Goal: Task Accomplishment & Management: Manage account settings

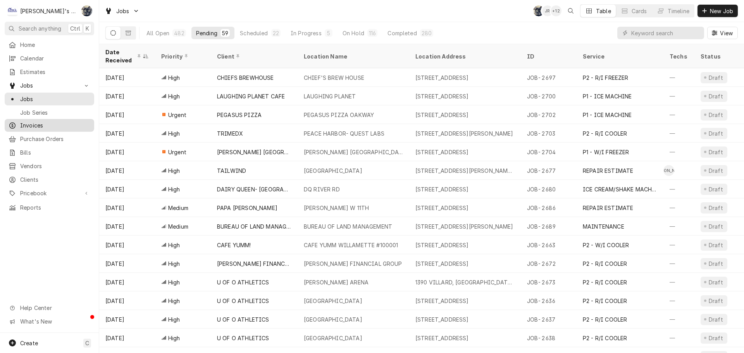
click at [62, 123] on span "Invoices" at bounding box center [55, 125] width 70 height 8
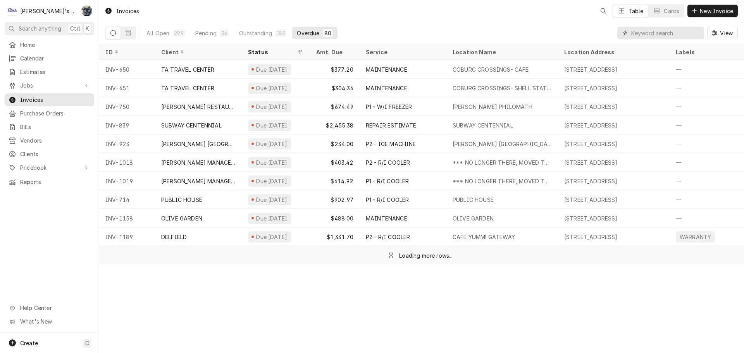
click at [646, 35] on input "Dynamic Content Wrapper" at bounding box center [665, 33] width 69 height 12
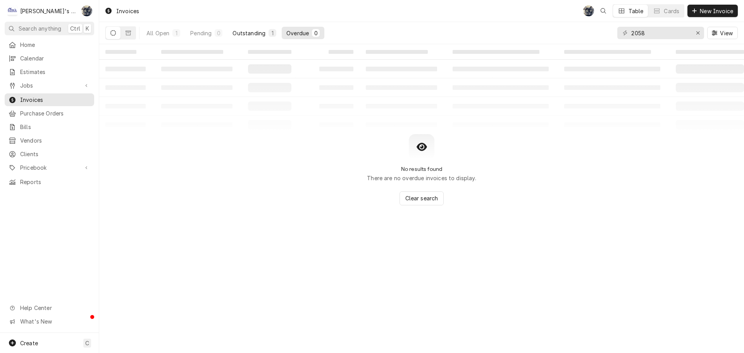
click at [255, 32] on div "Outstanding" at bounding box center [249, 33] width 33 height 8
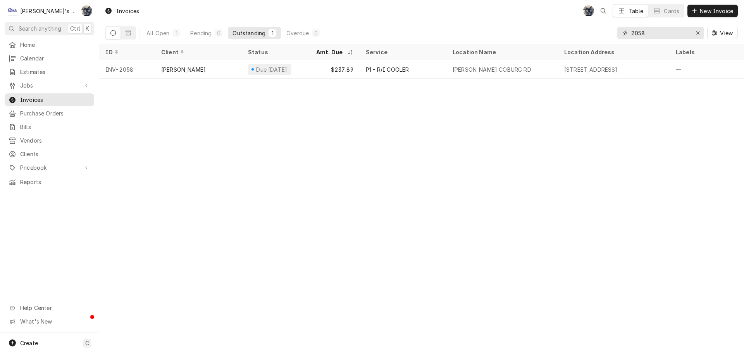
drag, startPoint x: 649, startPoint y: 33, endPoint x: 606, endPoint y: 35, distance: 42.7
click at [607, 35] on div "All Open 1 Pending 0 Outstanding 1 Overdue 0 2058 View" at bounding box center [421, 33] width 633 height 22
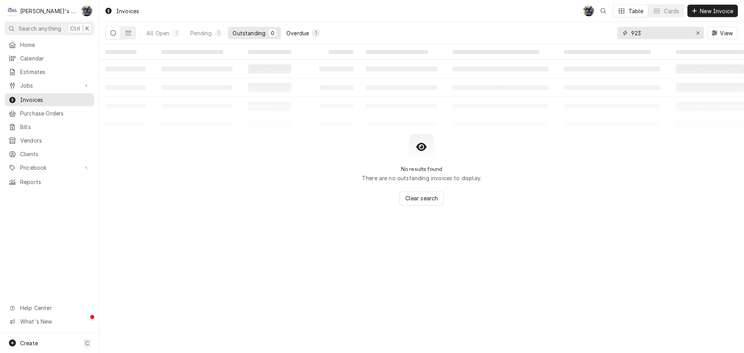
type input "923"
click at [308, 32] on div "Overdue" at bounding box center [297, 33] width 22 height 8
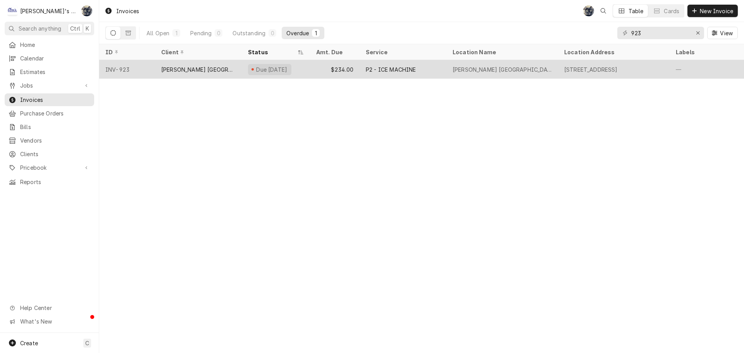
click at [317, 76] on div "$234.00" at bounding box center [335, 69] width 50 height 19
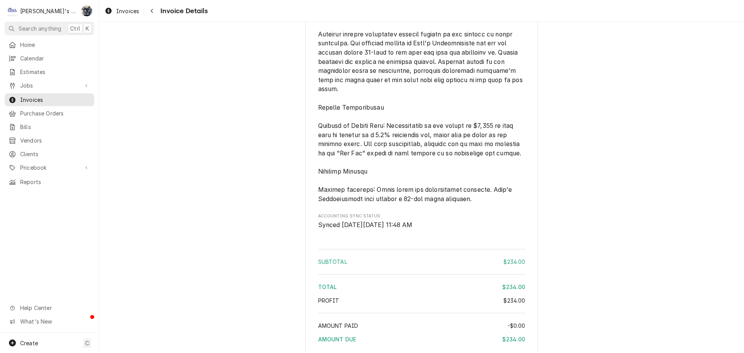
scroll to position [996, 0]
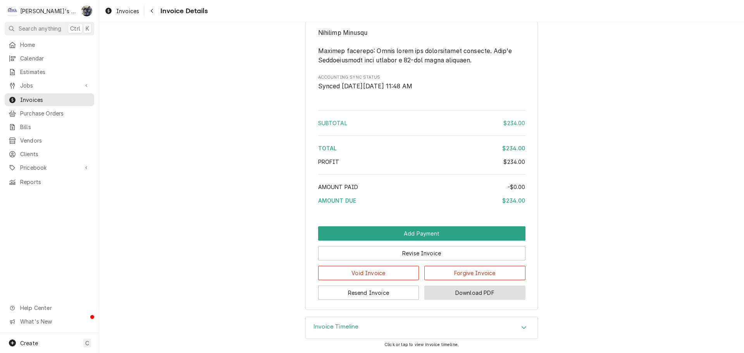
click at [441, 295] on button "Download PDF" at bounding box center [474, 293] width 101 height 14
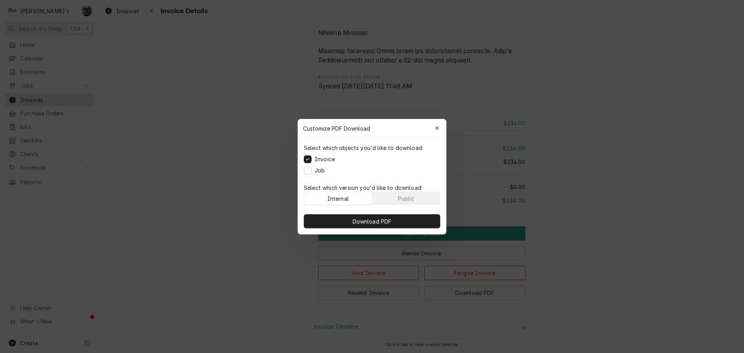
click at [312, 172] on div "Job" at bounding box center [314, 170] width 21 height 8
click at [308, 171] on button "Job" at bounding box center [308, 170] width 8 height 8
click at [336, 217] on button "Download PDF" at bounding box center [372, 221] width 136 height 14
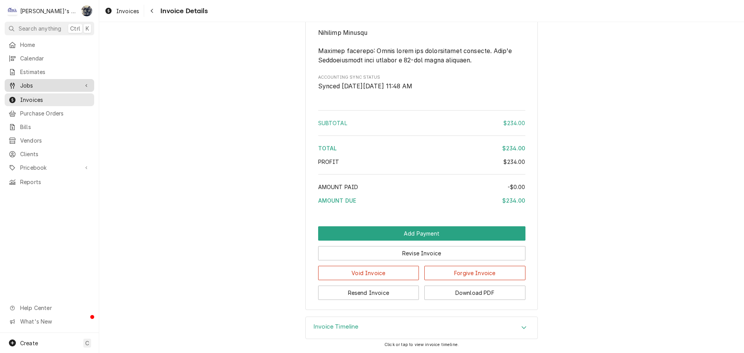
click at [41, 79] on link "Jobs" at bounding box center [50, 85] width 90 height 13
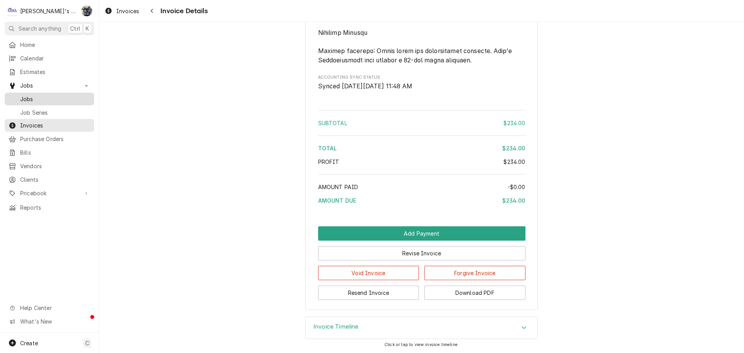
click at [41, 102] on link "Jobs" at bounding box center [50, 99] width 90 height 13
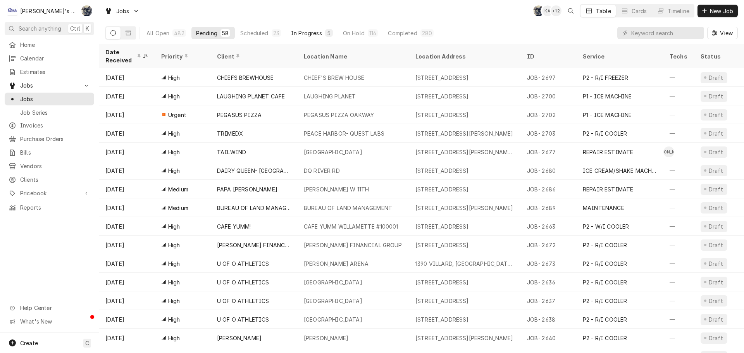
click at [302, 36] on div "In Progress" at bounding box center [306, 33] width 31 height 8
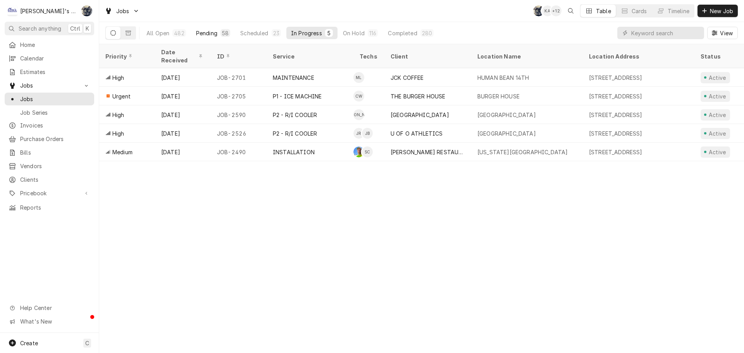
click at [224, 30] on div "58" at bounding box center [225, 33] width 7 height 8
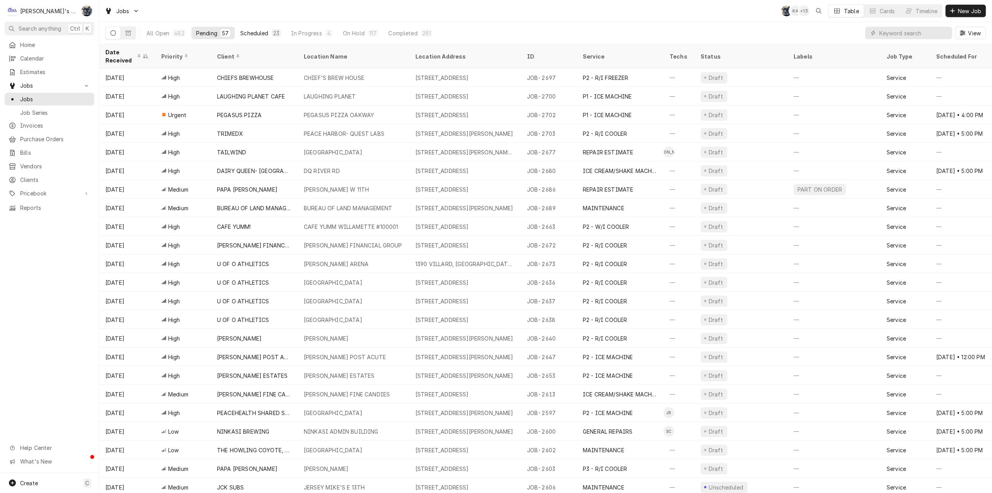
click at [260, 38] on button "Scheduled 23" at bounding box center [261, 33] width 50 height 12
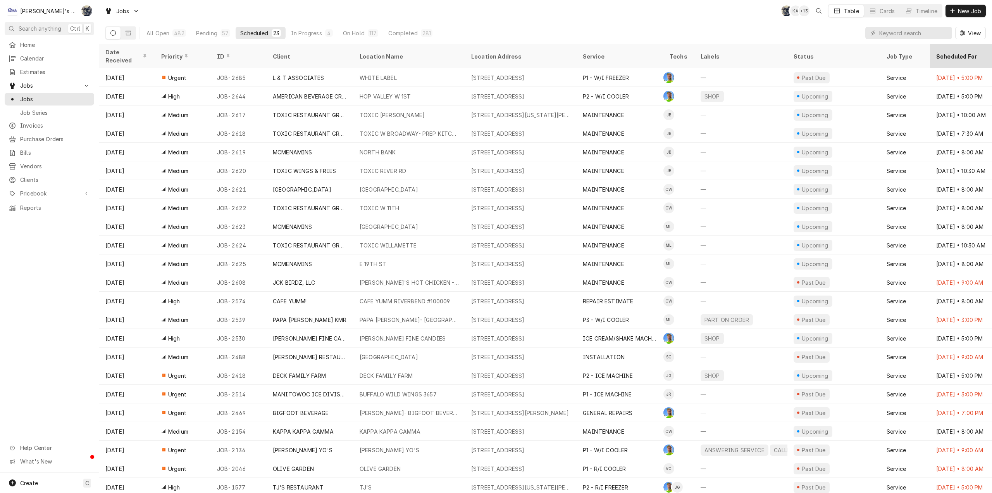
click at [744, 52] on div "Scheduled For" at bounding box center [970, 56] width 67 height 8
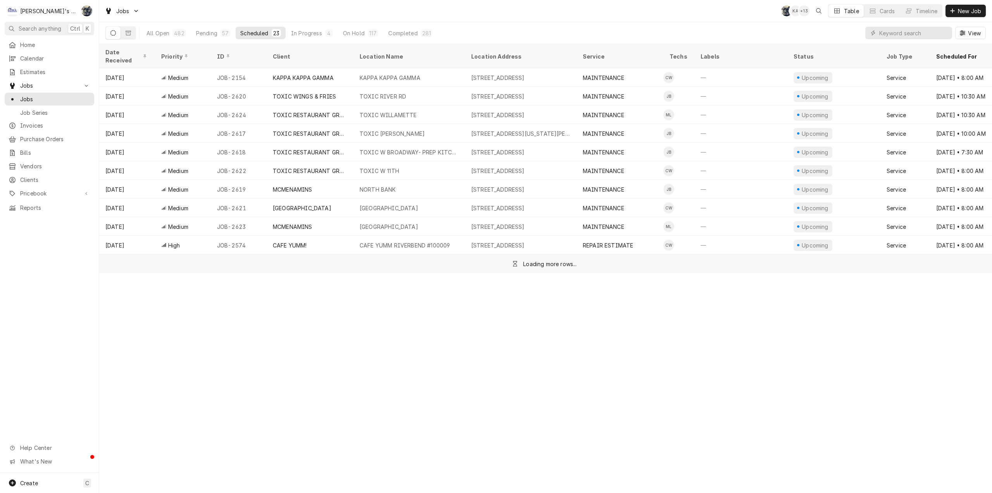
click at [744, 52] on div "Scheduled For" at bounding box center [970, 56] width 67 height 8
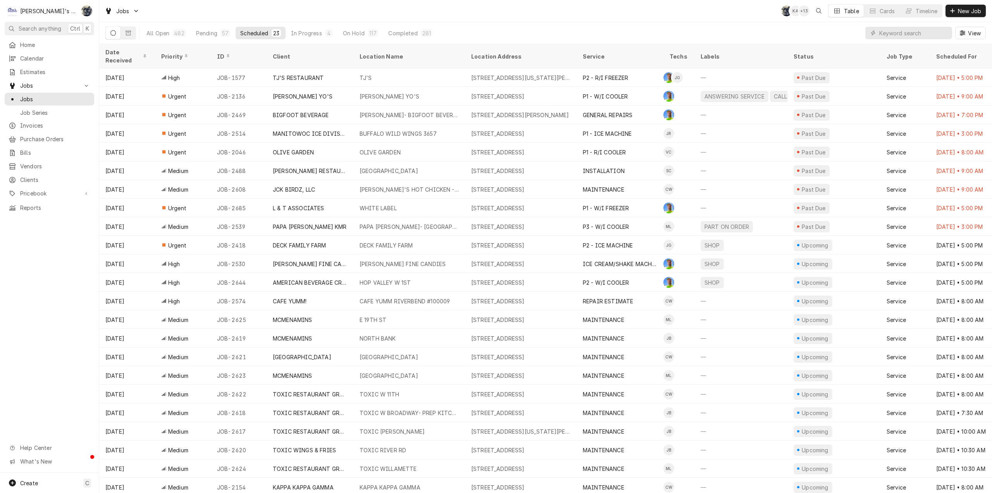
click at [744, 52] on div "Scheduled For" at bounding box center [973, 56] width 73 height 8
click at [744, 52] on div "Scheduled For" at bounding box center [970, 56] width 67 height 8
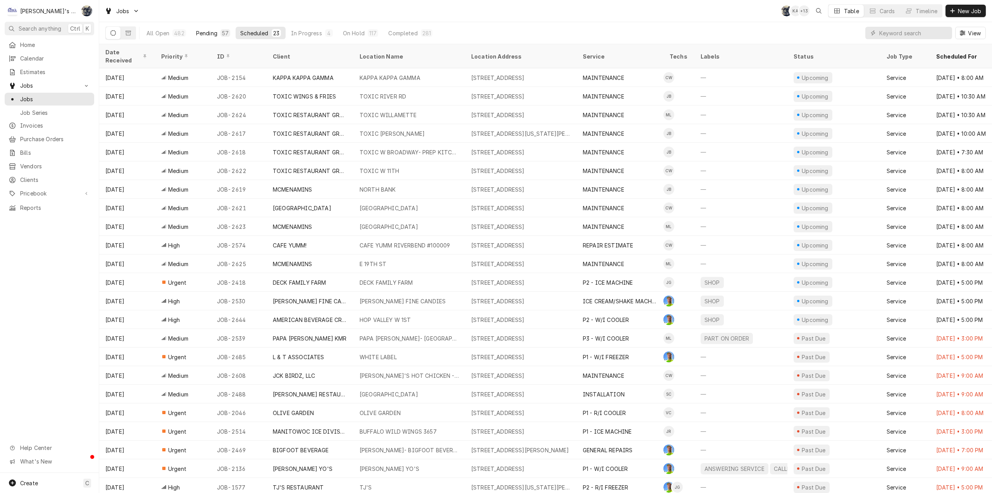
click at [209, 37] on button "Pending 57" at bounding box center [212, 33] width 43 height 12
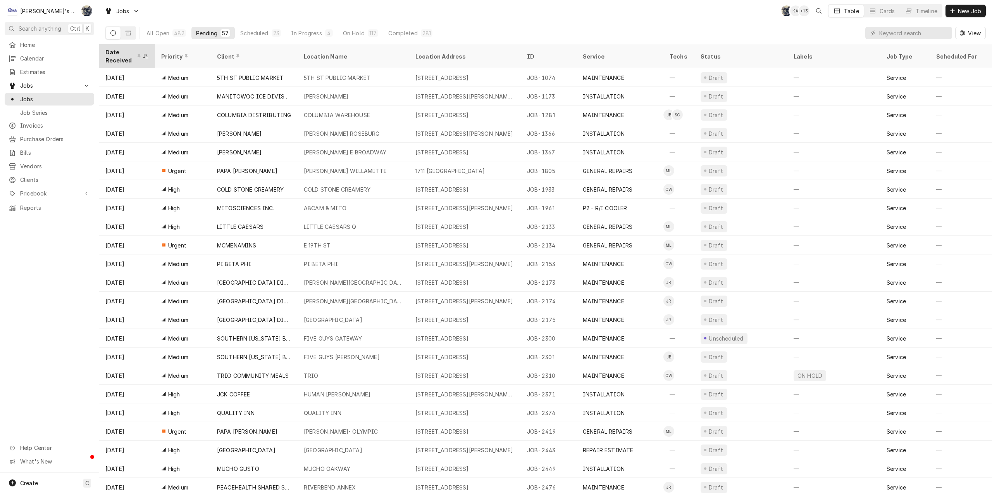
click at [121, 55] on div "Date Received" at bounding box center [123, 56] width 36 height 16
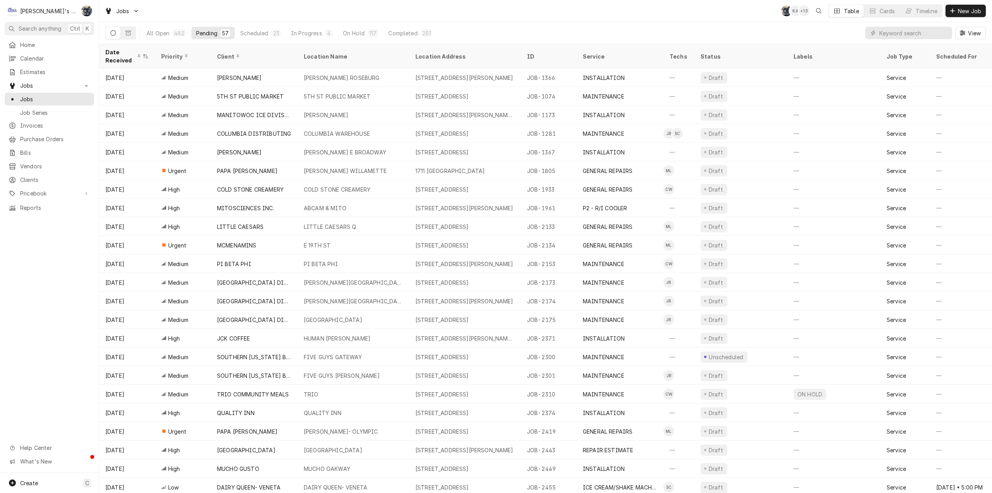
click at [121, 55] on div "Date Received" at bounding box center [123, 56] width 36 height 16
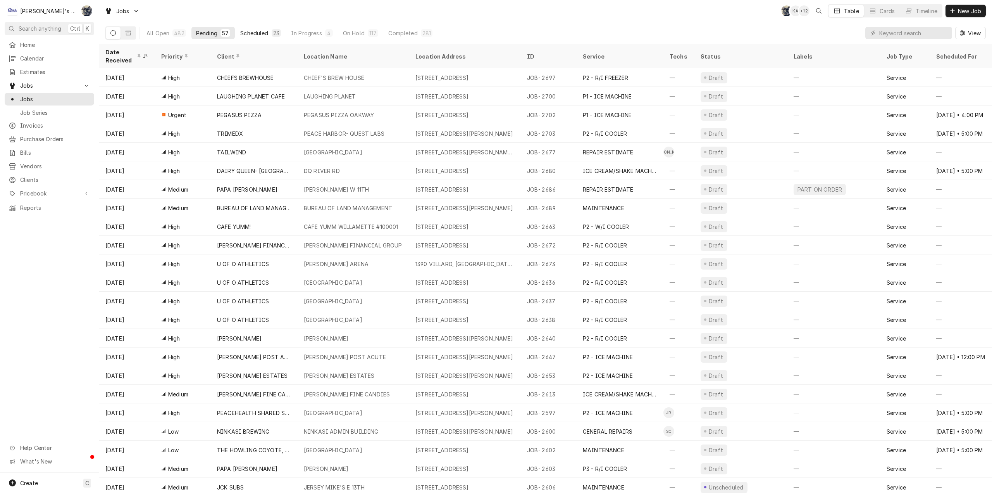
click at [253, 34] on div "Scheduled" at bounding box center [254, 33] width 28 height 8
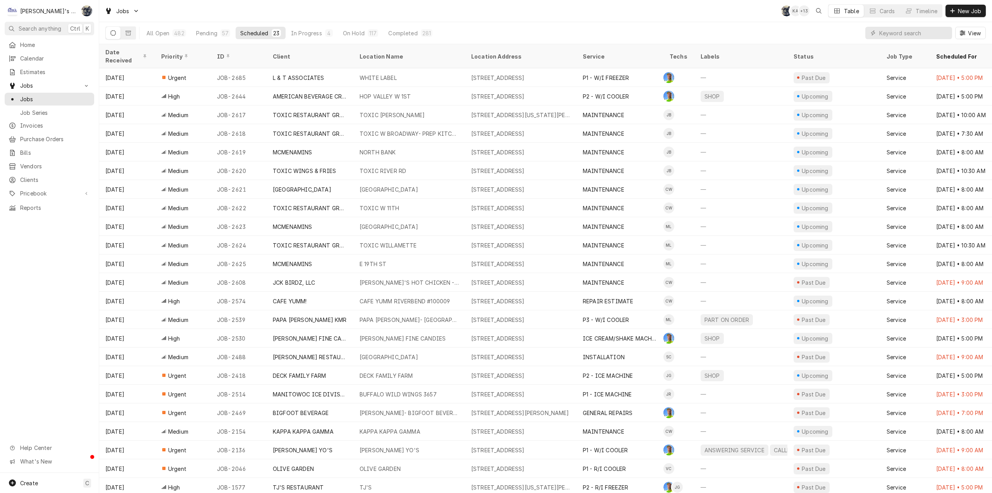
click at [245, 21] on div "Jobs SB KA + 13 Table Cards Timeline New Job" at bounding box center [545, 11] width 893 height 22
click at [744, 31] on input "Dynamic Content Wrapper" at bounding box center [914, 33] width 69 height 12
click at [220, 37] on button "Pending 57" at bounding box center [212, 33] width 43 height 12
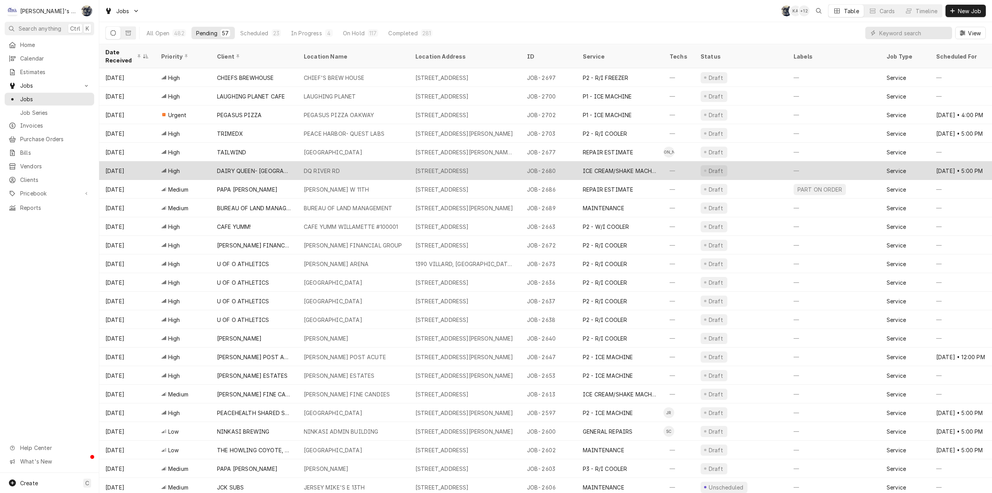
click at [319, 167] on div "DQ RIVER RD" at bounding box center [322, 171] width 36 height 8
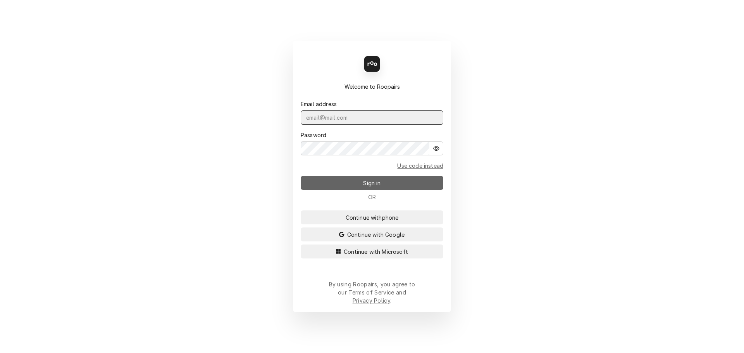
type input "[PERSON_NAME][EMAIL_ADDRESS][DOMAIN_NAME]"
click at [402, 184] on button "Sign in" at bounding box center [372, 183] width 143 height 14
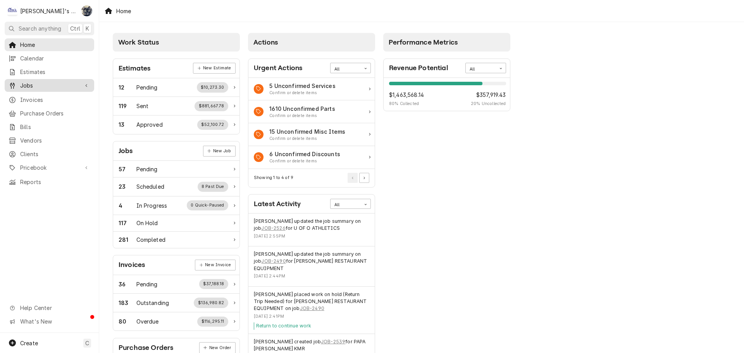
click at [30, 81] on span "Jobs" at bounding box center [49, 85] width 59 height 8
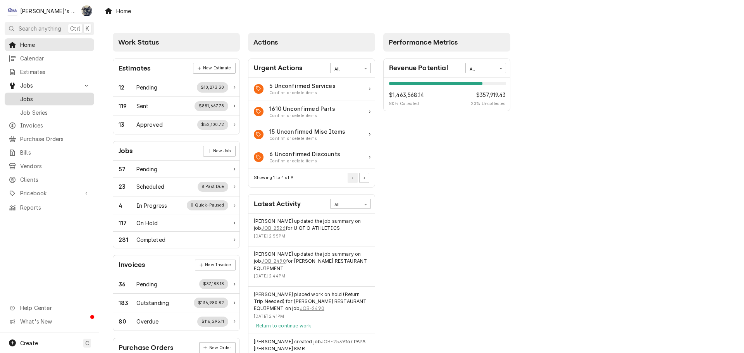
click at [29, 98] on span "Jobs" at bounding box center [55, 99] width 70 height 8
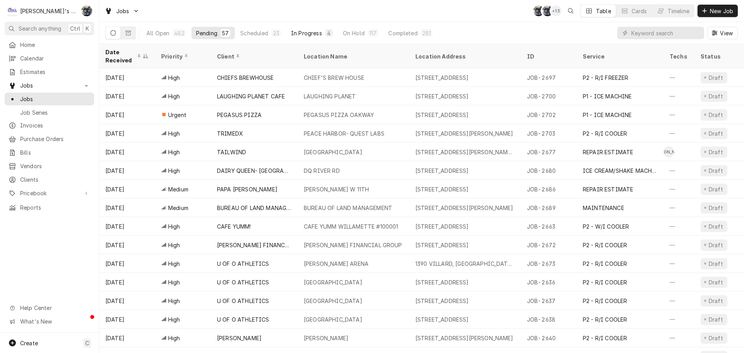
click at [300, 33] on div "In Progress" at bounding box center [306, 33] width 31 height 8
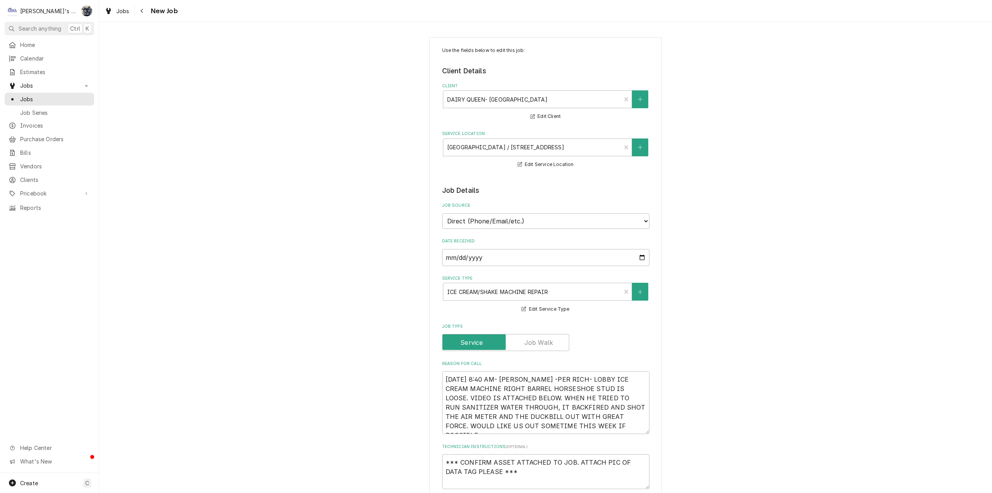
type textarea "x"
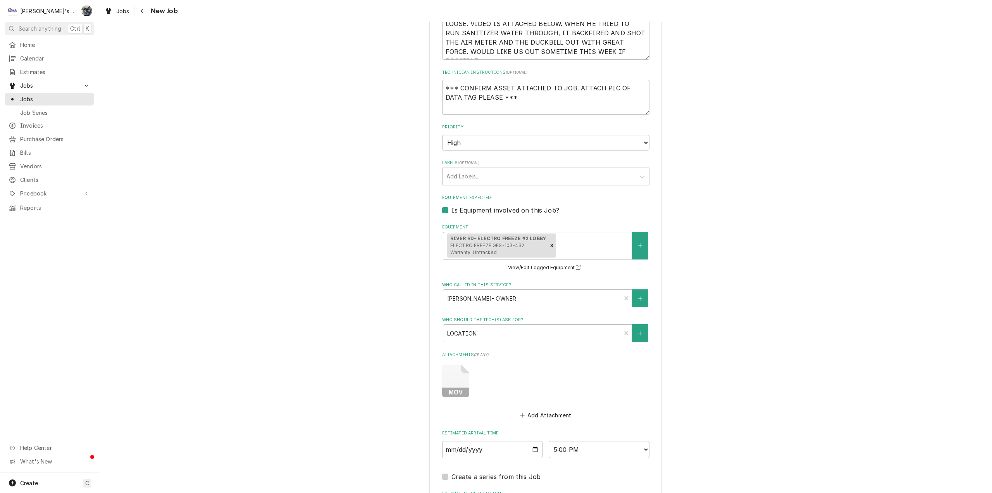
scroll to position [388, 0]
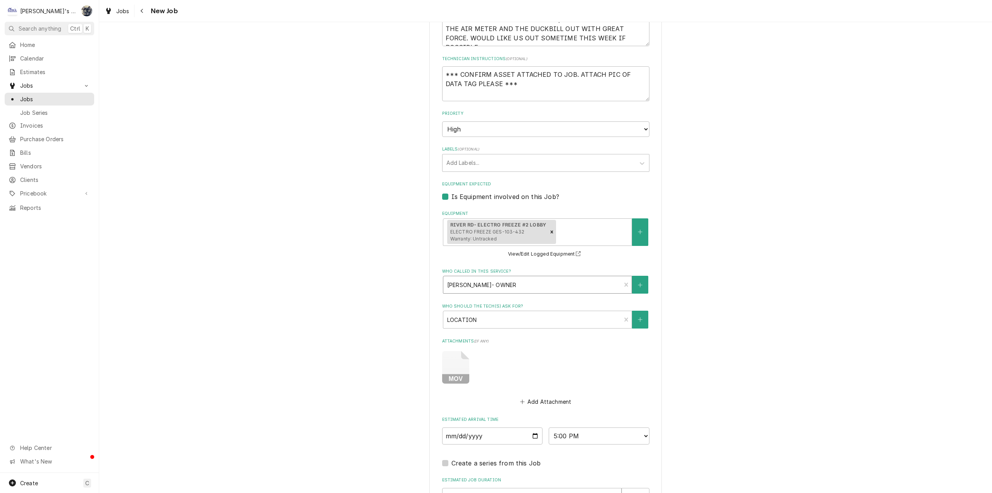
click at [493, 288] on div "Who called in this service?" at bounding box center [532, 285] width 170 height 14
click at [751, 287] on div "Use the fields below to edit this job: Client Details Client DAIRY [GEOGRAPHIC_…" at bounding box center [545, 135] width 893 height 984
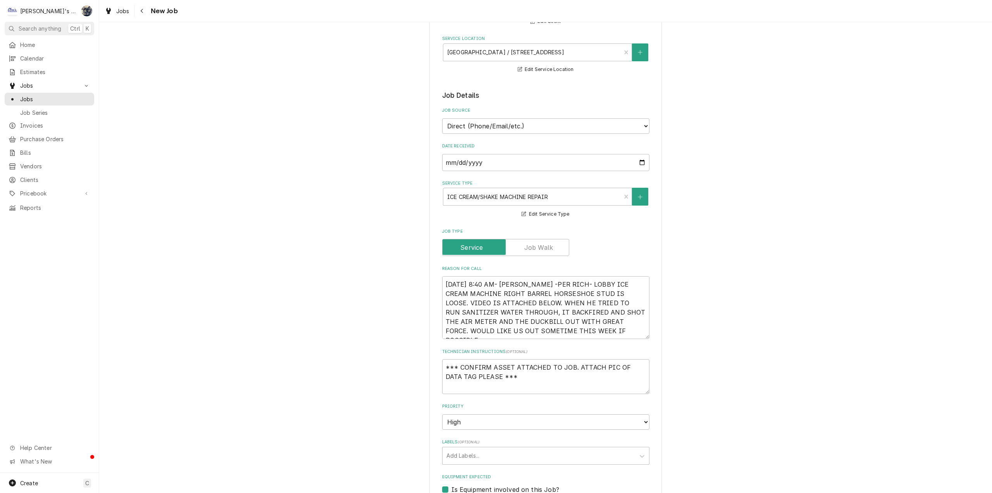
scroll to position [0, 0]
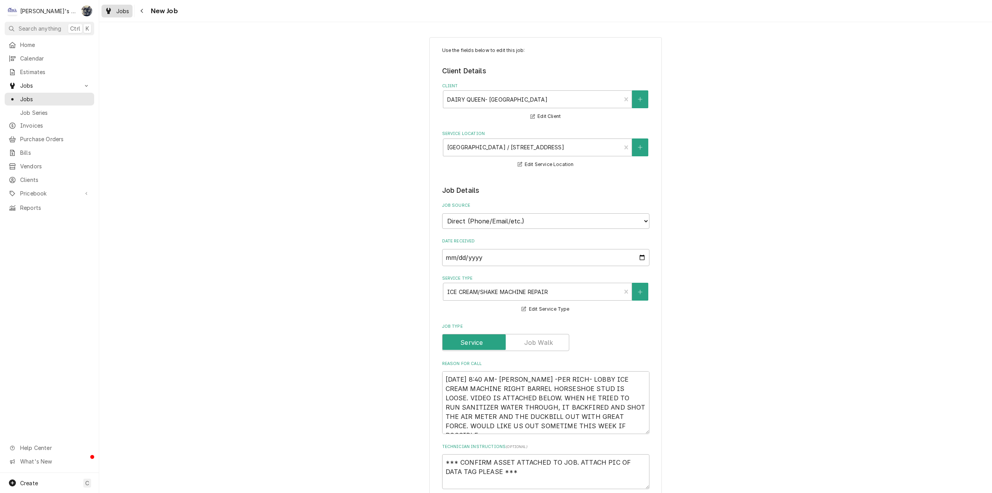
click at [118, 15] on div "Jobs" at bounding box center [117, 11] width 28 height 10
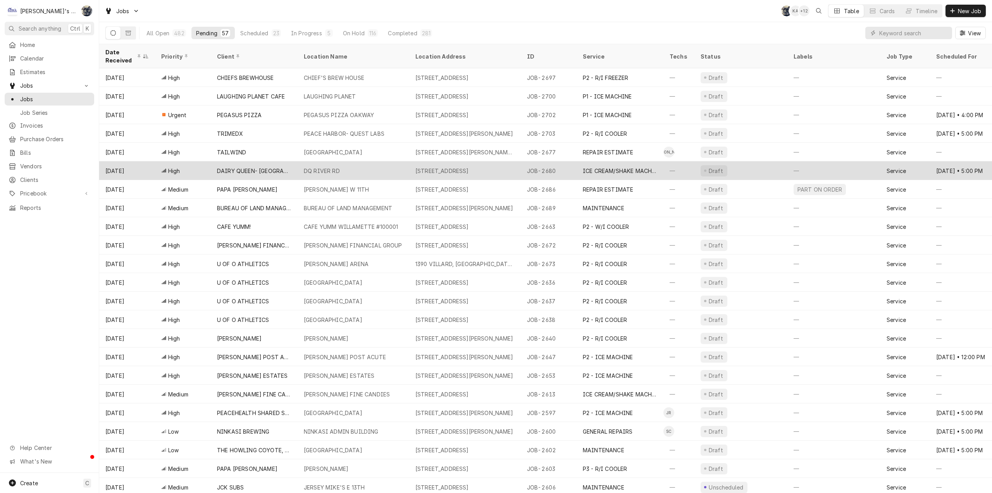
click at [352, 170] on div "DQ RIVER RD" at bounding box center [354, 170] width 112 height 19
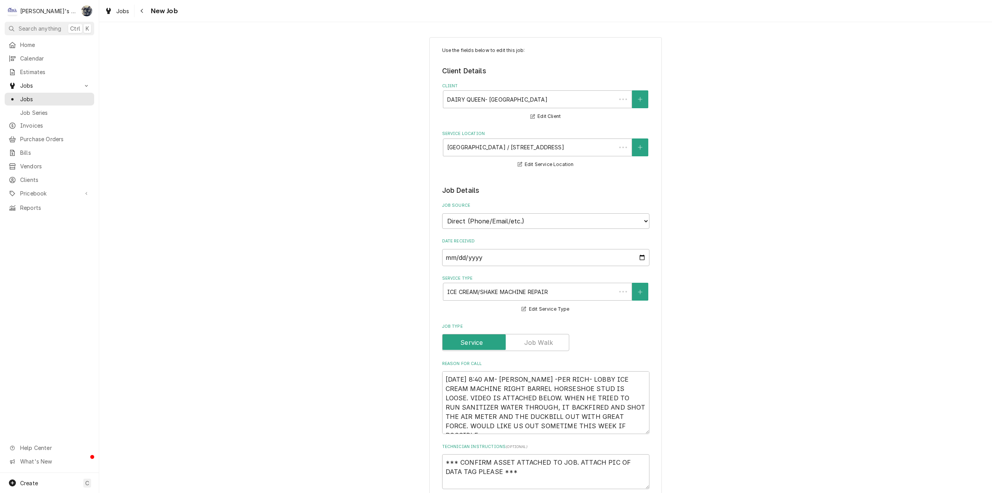
scroll to position [271, 0]
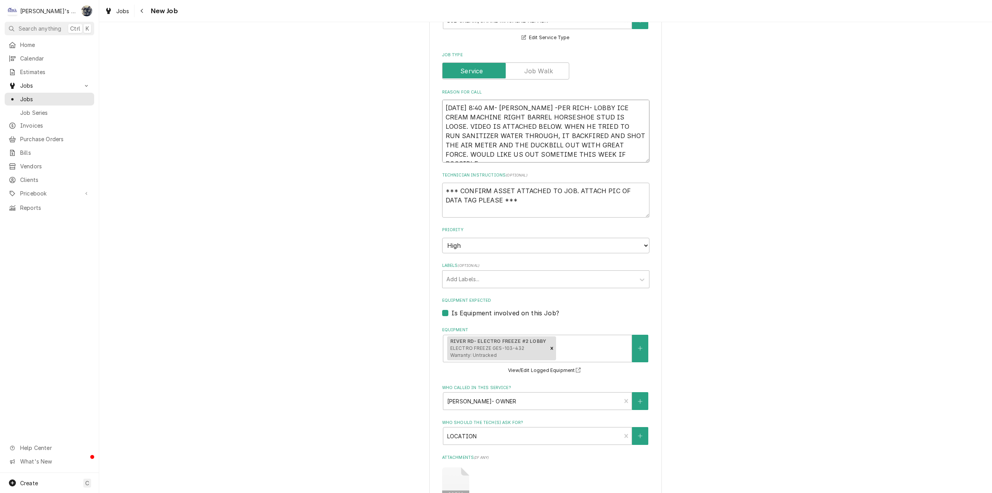
click at [607, 158] on textarea "8/13/2025 8:40 AM- KASSIE -PER RICH- LOBBY ICE CREAM MACHINE RIGHT BARREL HORSE…" at bounding box center [545, 131] width 207 height 63
type textarea "x"
type textarea "8/13/2025 8:40 AM- KASSIE -PER RICH- LOBBY ICE CREAM MACHINE RIGHT BARREL HORSE…"
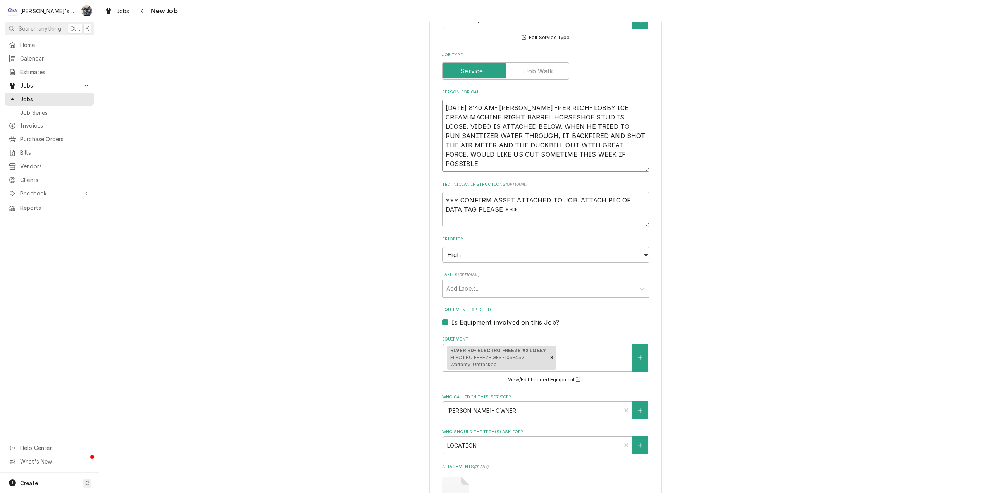
type textarea "x"
type textarea "8/13/2025 8:40 AM- KASSIE -PER RICH- LOBBY ICE CREAM MACHINE RIGHT BARREL HORSE…"
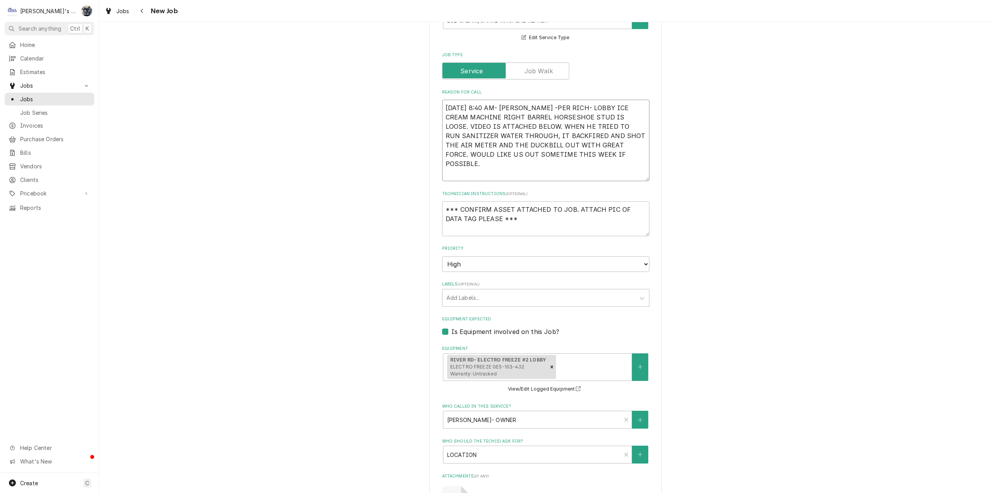
type textarea "x"
type textarea "8/13/2025 8:40 AM- KASSIE -PER RICH- LOBBY ICE CREAM MACHINE RIGHT BARREL HORSE…"
type textarea "x"
type textarea "8/13/2025 8:40 AM- KASSIE -PER RICH- LOBBY ICE CREAM MACHINE RIGHT BARREL HORSE…"
type textarea "x"
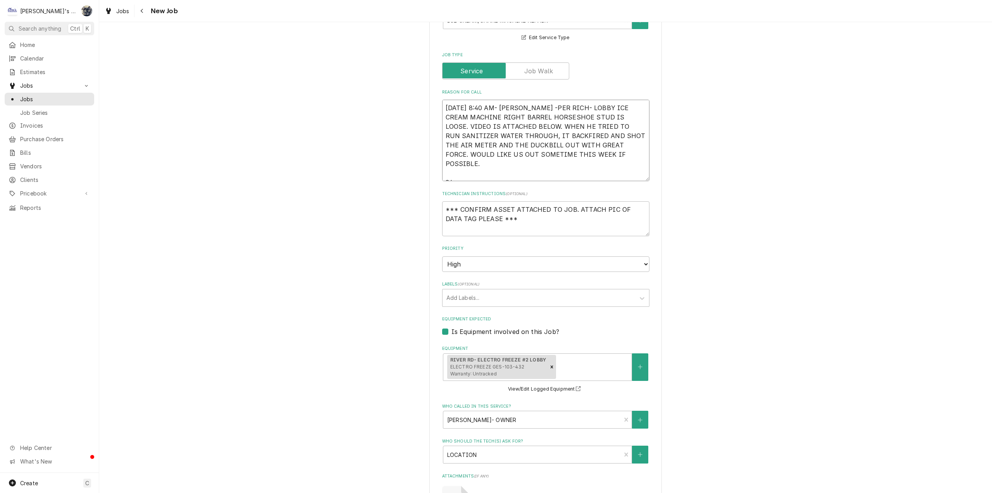
type textarea "8/13/2025 8:40 AM- KASSIE -PER RICH- LOBBY ICE CREAM MACHINE RIGHT BARREL HORSE…"
type textarea "x"
type textarea "8/13/2025 8:40 AM- KASSIE -PER RICH- LOBBY ICE CREAM MACHINE RIGHT BARREL HORSE…"
type textarea "x"
type textarea "8/13/2025 8:40 AM- KASSIE -PER RICH- LOBBY ICE CREAM MACHINE RIGHT BARREL HORSE…"
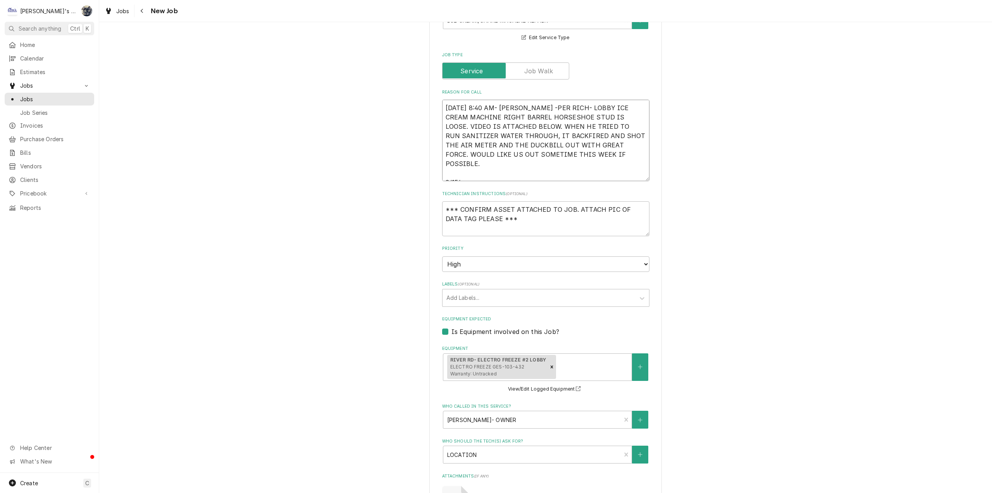
type textarea "x"
type textarea "8/13/2025 8:40 AM- KASSIE -PER RICH- LOBBY ICE CREAM MACHINE RIGHT BARREL HORSE…"
type textarea "x"
type textarea "8/13/2025 8:40 AM- KASSIE -PER RICH- LOBBY ICE CREAM MACHINE RIGHT BARREL HORSE…"
type textarea "x"
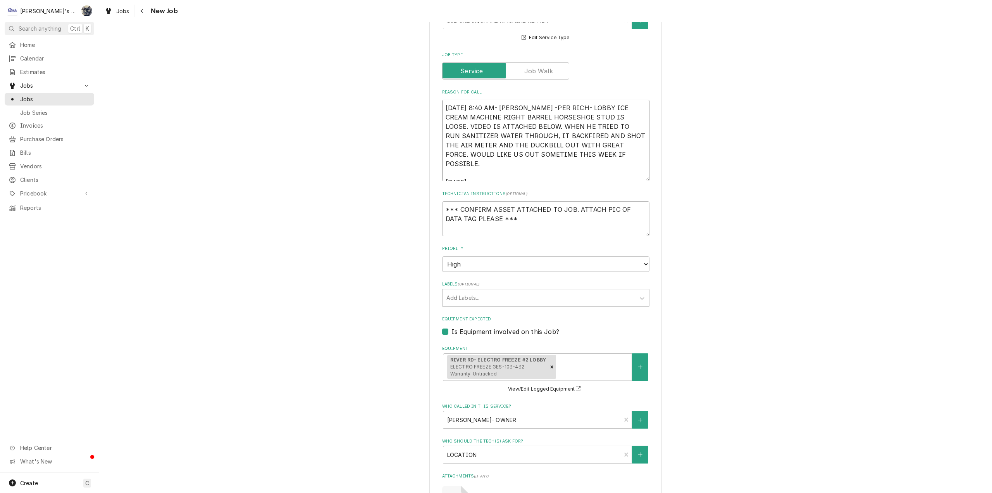
type textarea "8/13/2025 8:40 AM- KASSIE -PER RICH- LOBBY ICE CREAM MACHINE RIGHT BARREL HORSE…"
type textarea "x"
type textarea "8/13/2025 8:40 AM- KASSIE -PER RICH- LOBBY ICE CREAM MACHINE RIGHT BARREL HORSE…"
type textarea "x"
type textarea "8/13/2025 8:40 AM- KASSIE -PER RICH- LOBBY ICE CREAM MACHINE RIGHT BARREL HORSE…"
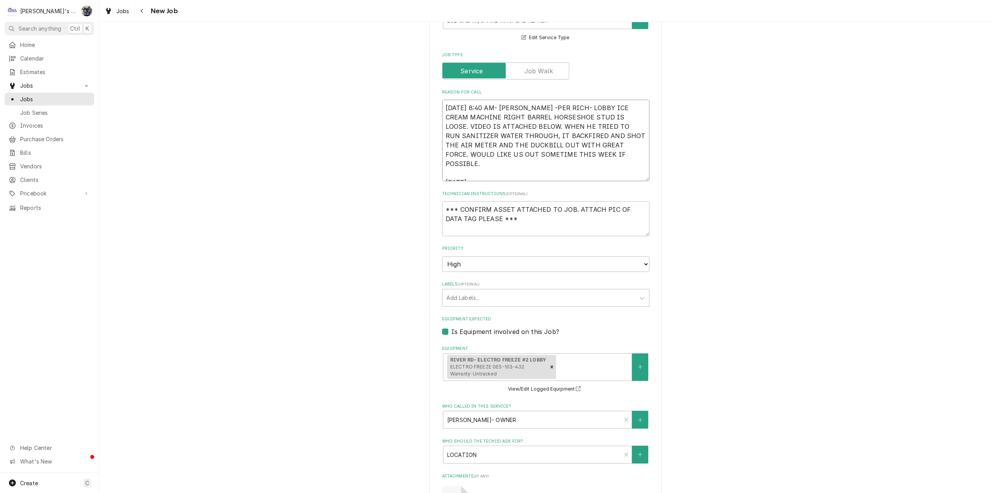
type textarea "x"
type textarea "8/13/2025 8:40 AM- KASSIE -PER RICH- LOBBY ICE CREAM MACHINE RIGHT BARREL HORSE…"
type textarea "x"
type textarea "8/13/2025 8:40 AM- KASSIE -PER RICH- LOBBY ICE CREAM MACHINE RIGHT BARREL HORSE…"
type textarea "x"
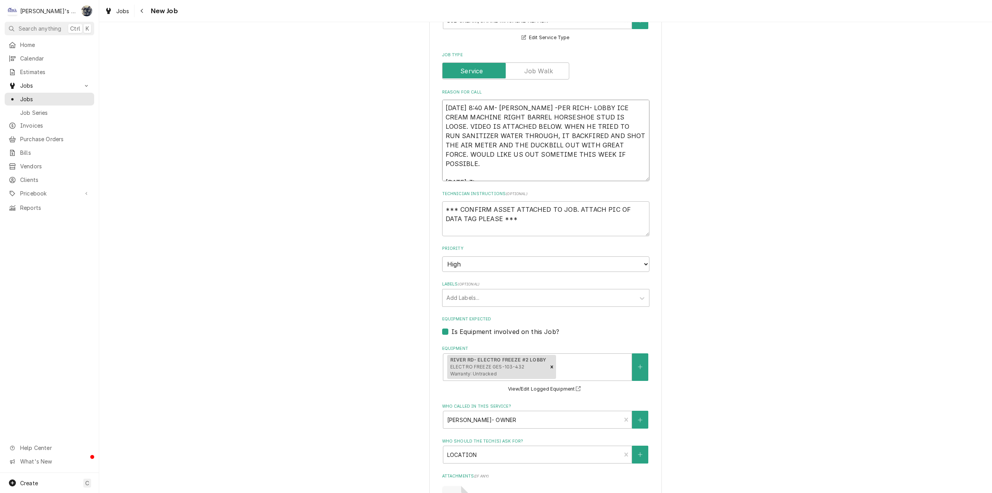
type textarea "8/13/2025 8:40 AM- KASSIE -PER RICH- LOBBY ICE CREAM MACHINE RIGHT BARREL HORSE…"
type textarea "x"
type textarea "8/13/2025 8:40 AM- KASSIE -PER RICH- LOBBY ICE CREAM MACHINE RIGHT BARREL HORSE…"
type textarea "x"
type textarea "8/13/2025 8:40 AM- KASSIE -PER RICH- LOBBY ICE CREAM MACHINE RIGHT BARREL HORSE…"
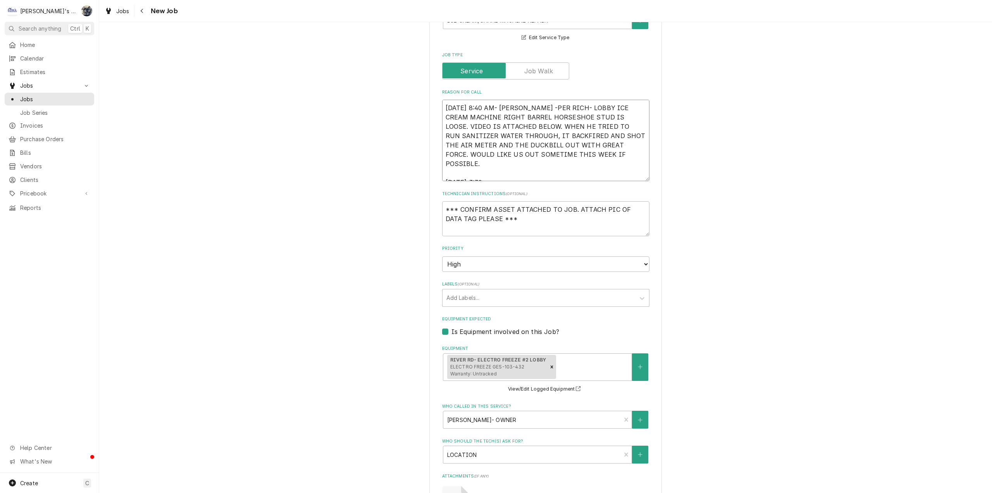
type textarea "x"
type textarea "8/13/2025 8:40 AM- KASSIE -PER RICH- LOBBY ICE CREAM MACHINE RIGHT BARREL HORSE…"
type textarea "x"
type textarea "8/13/2025 8:40 AM- KASSIE -PER RICH- LOBBY ICE CREAM MACHINE RIGHT BARREL HORSE…"
type textarea "x"
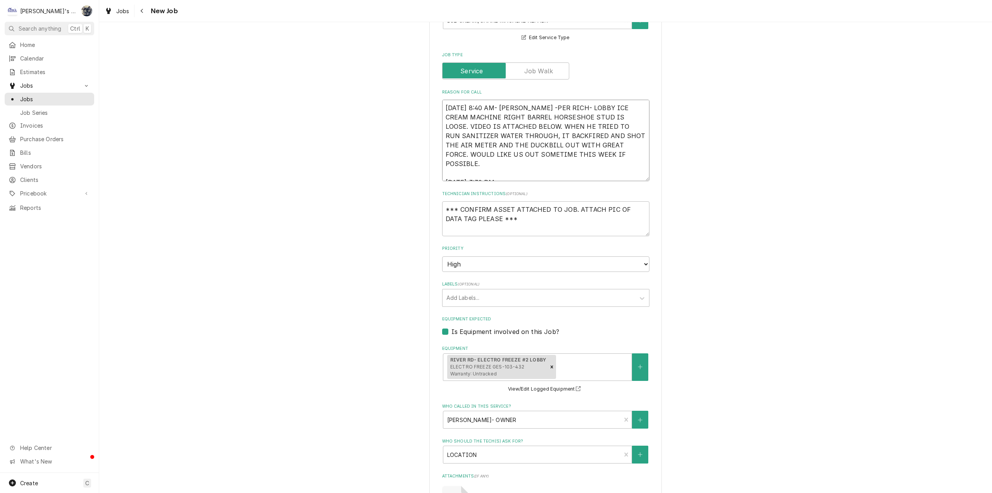
type textarea "8/13/2025 8:40 AM- KASSIE -PER RICH- LOBBY ICE CREAM MACHINE RIGHT BARREL HORSE…"
type textarea "x"
type textarea "8/13/2025 8:40 AM- KASSIE -PER RICH- LOBBY ICE CREAM MACHINE RIGHT BARREL HORSE…"
type textarea "x"
type textarea "8/13/2025 8:40 AM- KASSIE -PER RICH- LOBBY ICE CREAM MACHINE RIGHT BARREL HORSE…"
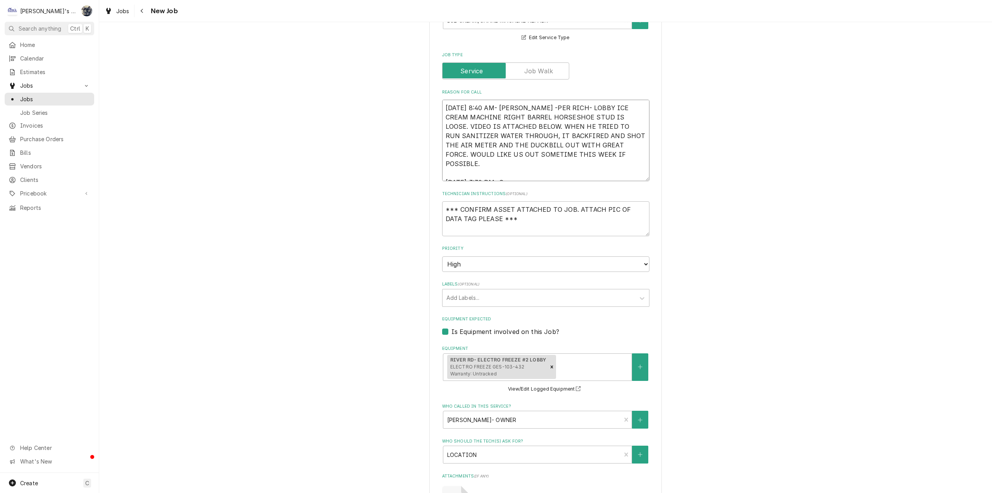
type textarea "x"
type textarea "8/13/2025 8:40 AM- KASSIE -PER RICH- LOBBY ICE CREAM MACHINE RIGHT BARREL HORSE…"
type textarea "x"
type textarea "8/13/2025 8:40 AM- KASSIE -PER RICH- LOBBY ICE CREAM MACHINE RIGHT BARREL HORSE…"
type textarea "x"
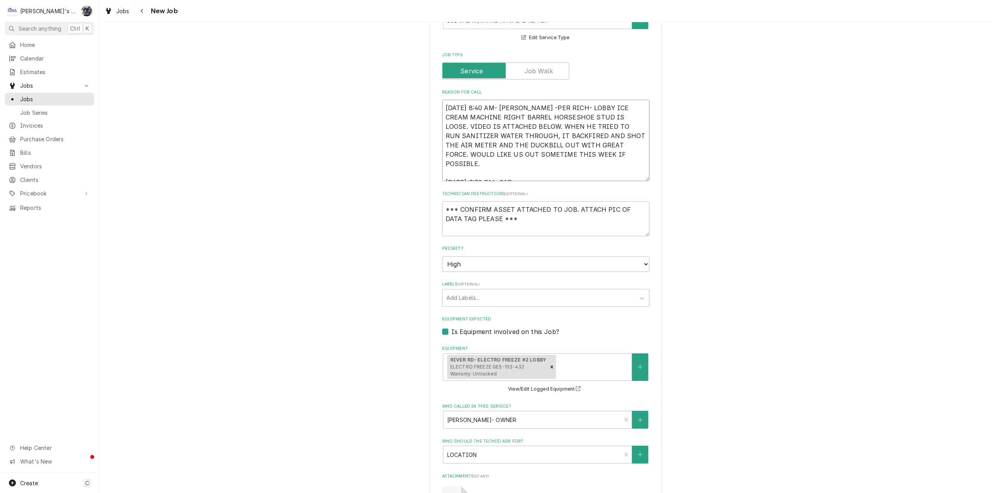
type textarea "8/13/2025 8:40 AM- KASSIE -PER RICH- LOBBY ICE CREAM MACHINE RIGHT BARREL HORSE…"
type textarea "x"
type textarea "8/13/2025 8:40 AM- KASSIE -PER RICH- LOBBY ICE CREAM MACHINE RIGHT BARREL HORSE…"
type textarea "x"
type textarea "8/13/2025 8:40 AM- KASSIE -PER RICH- LOBBY ICE CREAM MACHINE RIGHT BARREL HORSE…"
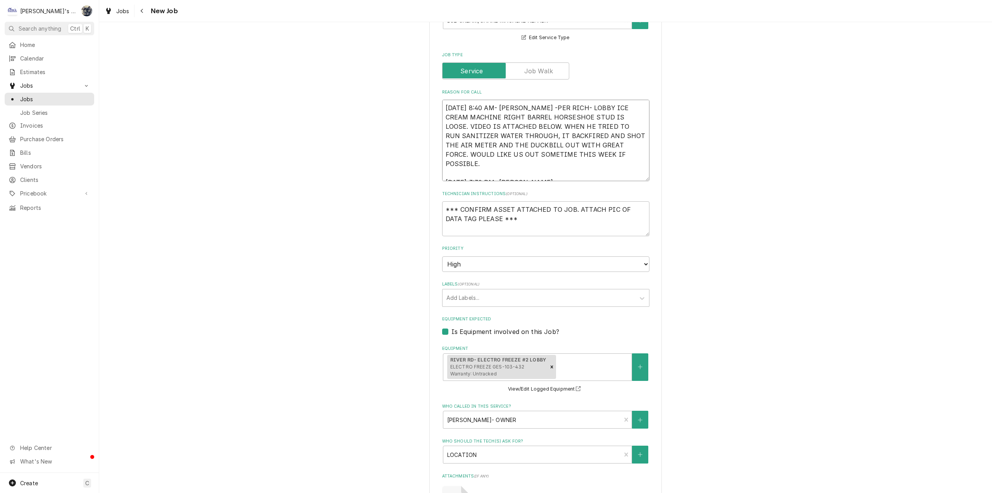
type textarea "x"
type textarea "8/13/2025 8:40 AM- KASSIE -PER RICH- LOBBY ICE CREAM MACHINE RIGHT BARREL HORSE…"
type textarea "x"
type textarea "8/13/2025 8:40 AM- KASSIE -PER RICH- LOBBY ICE CREAM MACHINE RIGHT BARREL HORSE…"
type textarea "x"
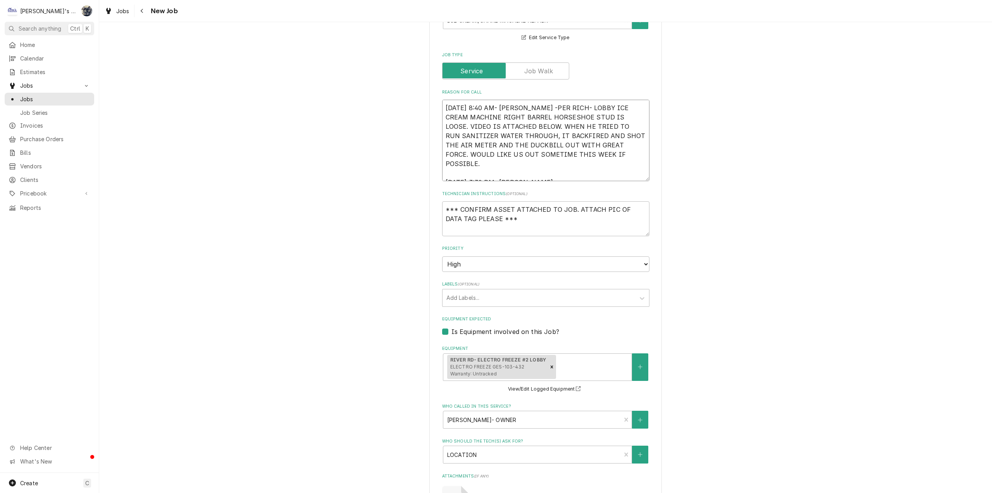
type textarea "8/13/2025 8:40 AM- KASSIE -PER RICH- LOBBY ICE CREAM MACHINE RIGHT BARREL HORSE…"
type textarea "x"
type textarea "8/13/2025 8:40 AM- KASSIE -PER RICH- LOBBY ICE CREAM MACHINE RIGHT BARREL HORSE…"
type textarea "x"
type textarea "8/13/2025 8:40 AM- KASSIE -PER RICH- LOBBY ICE CREAM MACHINE RIGHT BARREL HORSE…"
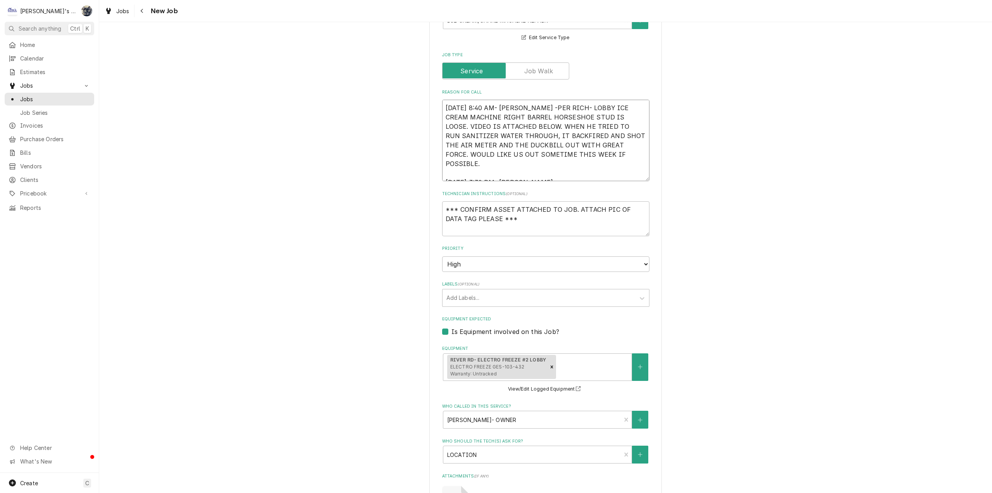
type textarea "x"
type textarea "8/13/2025 8:40 AM- KASSIE -PER RICH- LOBBY ICE CREAM MACHINE RIGHT BARREL HORSE…"
type textarea "x"
type textarea "8/13/2025 8:40 AM- KASSIE -PER RICH- LOBBY ICE CREAM MACHINE RIGHT BARREL HORSE…"
type textarea "x"
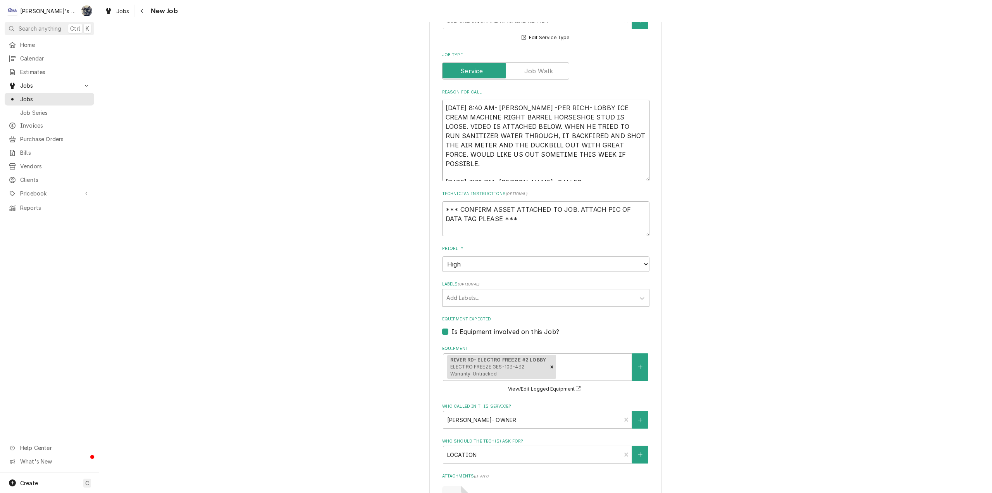
type textarea "8/13/2025 8:40 AM- KASSIE -PER RICH- LOBBY ICE CREAM MACHINE RIGHT BARREL HORSE…"
type textarea "x"
type textarea "8/13/2025 8:40 AM- KASSIE -PER RICH- LOBBY ICE CREAM MACHINE RIGHT BARREL HORSE…"
type textarea "x"
type textarea "8/13/2025 8:40 AM- KASSIE -PER RICH- LOBBY ICE CREAM MACHINE RIGHT BARREL HORSE…"
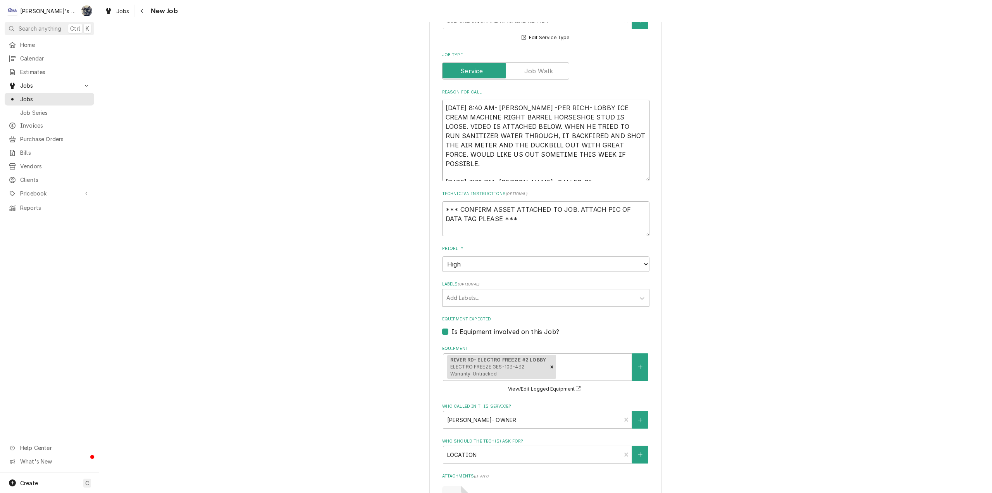
type textarea "x"
type textarea "8/13/2025 8:40 AM- KASSIE -PER RICH- LOBBY ICE CREAM MACHINE RIGHT BARREL HORSE…"
type textarea "x"
type textarea "8/13/2025 8:40 AM- KASSIE -PER RICH- LOBBY ICE CREAM MACHINE RIGHT BARREL HORSE…"
type textarea "x"
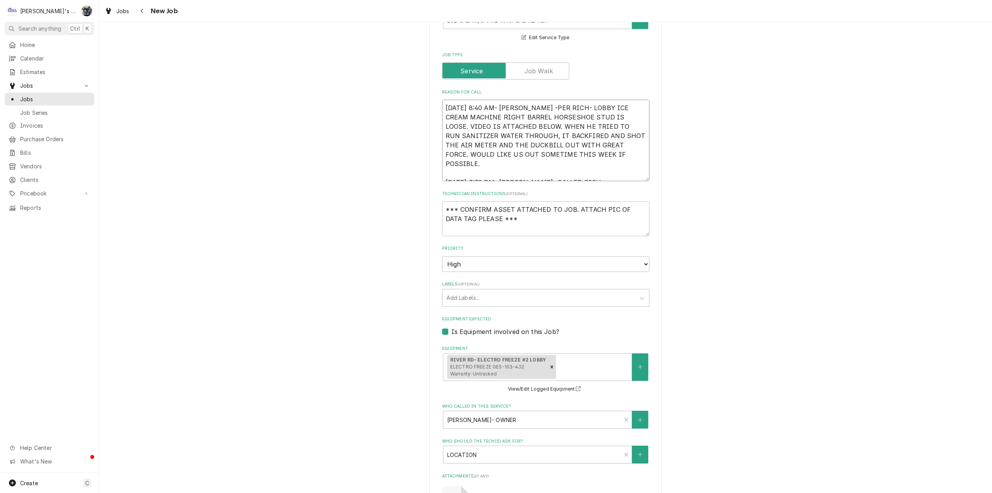
type textarea "8/13/2025 8:40 AM- KASSIE -PER RICH- LOBBY ICE CREAM MACHINE RIGHT BARREL HORSE…"
type textarea "x"
type textarea "8/13/2025 8:40 AM- KASSIE -PER RICH- LOBBY ICE CREAM MACHINE RIGHT BARREL HORSE…"
type textarea "x"
type textarea "8/13/2025 8:40 AM- KASSIE -PER RICH- LOBBY ICE CREAM MACHINE RIGHT BARREL HORSE…"
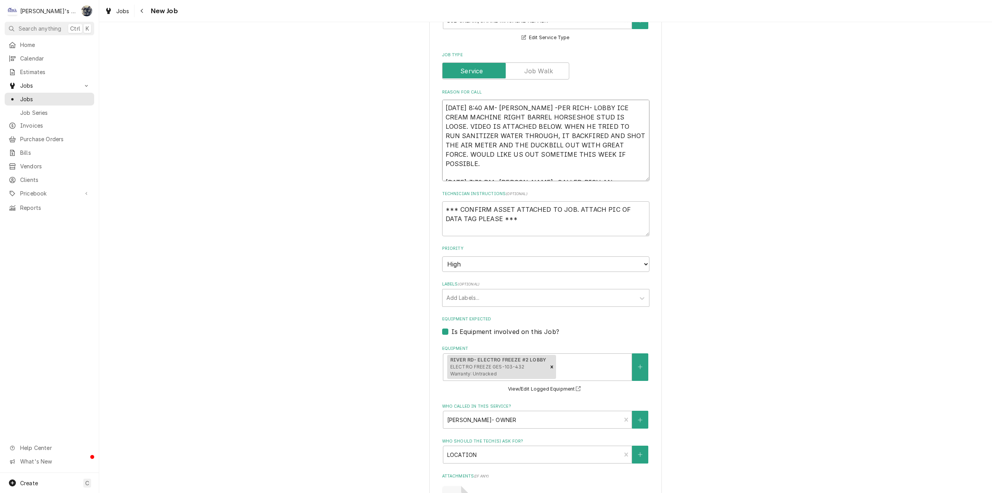
type textarea "x"
type textarea "8/13/2025 8:40 AM- KASSIE -PER RICH- LOBBY ICE CREAM MACHINE RIGHT BARREL HORSE…"
type textarea "x"
type textarea "8/13/2025 8:40 AM- KASSIE -PER RICH- LOBBY ICE CREAM MACHINE RIGHT BARREL HORSE…"
type textarea "x"
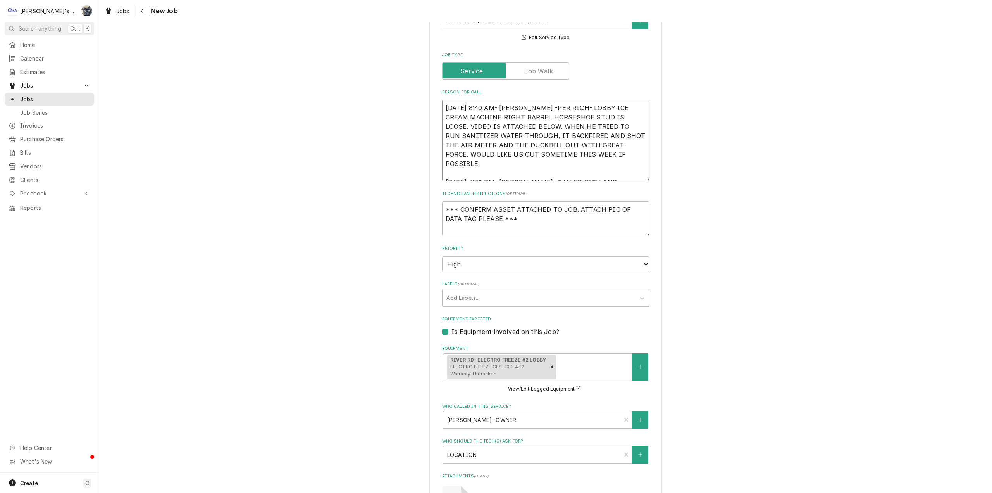
type textarea "8/13/2025 8:40 AM- KASSIE -PER RICH- LOBBY ICE CREAM MACHINE RIGHT BARREL HORSE…"
type textarea "x"
type textarea "8/13/2025 8:40 AM- KASSIE -PER RICH- LOBBY ICE CREAM MACHINE RIGHT BARREL HORSE…"
type textarea "x"
type textarea "8/13/2025 8:40 AM- KASSIE -PER RICH- LOBBY ICE CREAM MACHINE RIGHT BARREL HORSE…"
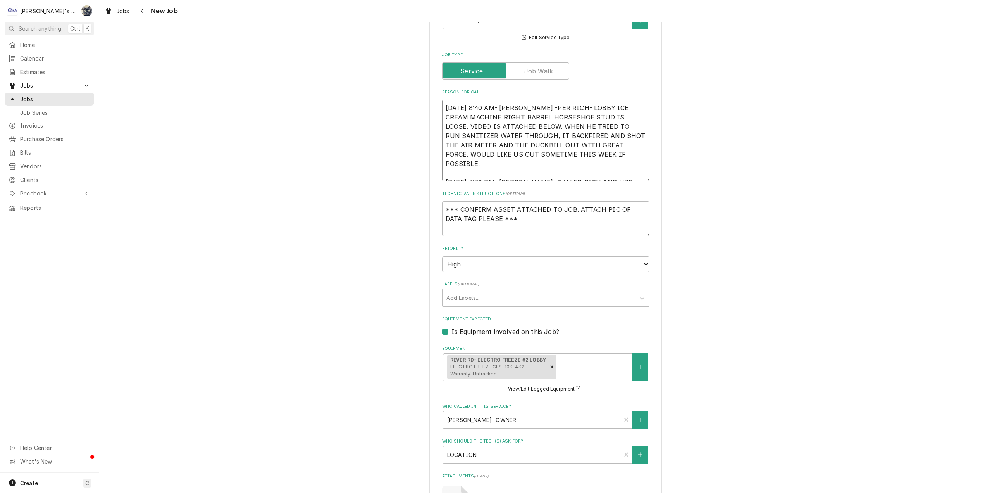
type textarea "x"
type textarea "8/13/2025 8:40 AM- KASSIE -PER RICH- LOBBY ICE CREAM MACHINE RIGHT BARREL HORSE…"
type textarea "x"
type textarea "8/13/2025 8:40 AM- KASSIE -PER RICH- LOBBY ICE CREAM MACHINE RIGHT BARREL HORSE…"
type textarea "x"
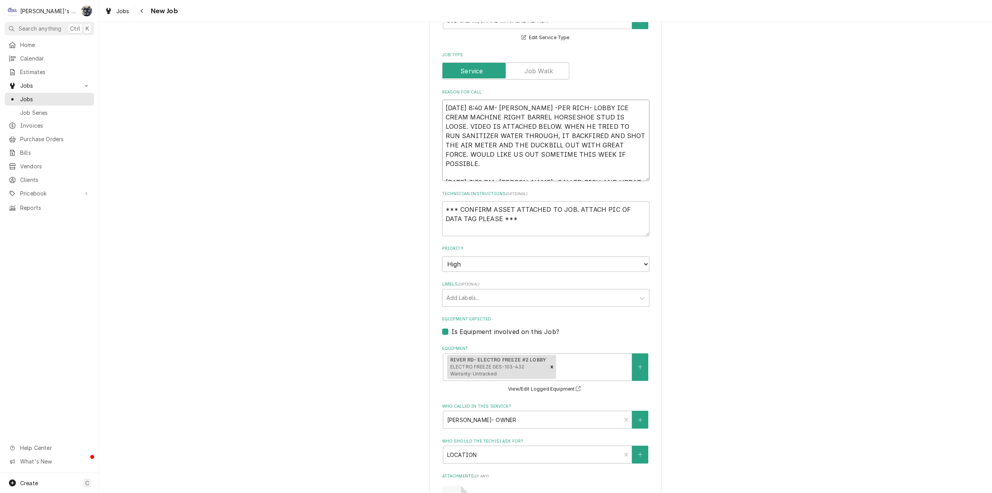
type textarea "8/13/2025 8:40 AM- KASSIE -PER RICH- LOBBY ICE CREAM MACHINE RIGHT BARREL HORSE…"
type textarea "x"
type textarea "8/13/2025 8:40 AM- KASSIE -PER RICH- LOBBY ICE CREAM MACHINE RIGHT BARREL HORSE…"
type textarea "x"
type textarea "8/13/2025 8:40 AM- KASSIE -PER RICH- LOBBY ICE CREAM MACHINE RIGHT BARREL HORSE…"
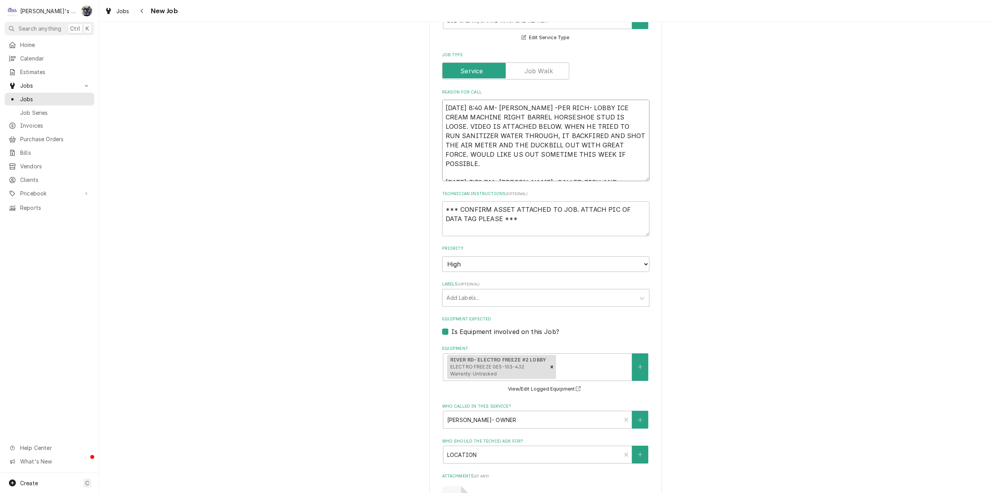
type textarea "x"
type textarea "8/13/2025 8:40 AM- KASSIE -PER RICH- LOBBY ICE CREAM MACHINE RIGHT BARREL HORSE…"
type textarea "x"
type textarea "8/13/2025 8:40 AM- KASSIE -PER RICH- LOBBY ICE CREAM MACHINE RIGHT BARREL HORSE…"
type textarea "x"
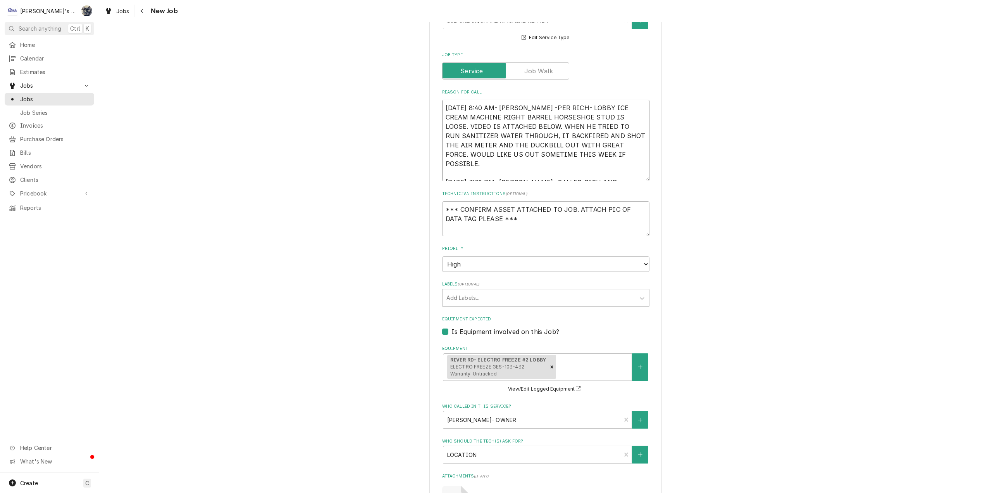
type textarea "8/13/2025 8:40 AM- KASSIE -PER RICH- LOBBY ICE CREAM MACHINE RIGHT BARREL HORSE…"
type textarea "x"
type textarea "8/13/2025 8:40 AM- KASSIE -PER RICH- LOBBY ICE CREAM MACHINE RIGHT BARREL HORSE…"
type textarea "x"
type textarea "8/13/2025 8:40 AM- KASSIE -PER RICH- LOBBY ICE CREAM MACHINE RIGHT BARREL HORSE…"
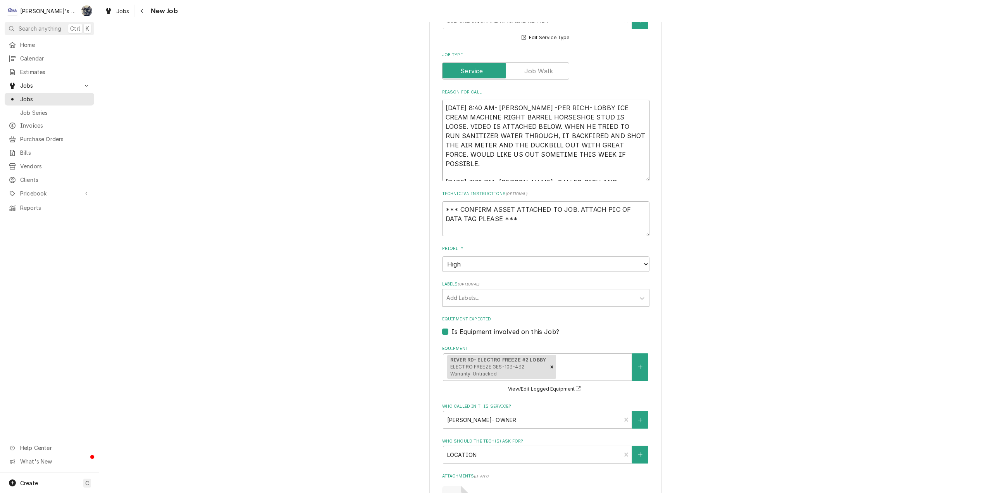
type textarea "x"
type textarea "8/13/2025 8:40 AM- KASSIE -PER RICH- LOBBY ICE CREAM MACHINE RIGHT BARREL HORSE…"
type textarea "x"
type textarea "8/13/2025 8:40 AM- KASSIE -PER RICH- LOBBY ICE CREAM MACHINE RIGHT BARREL HORSE…"
type textarea "x"
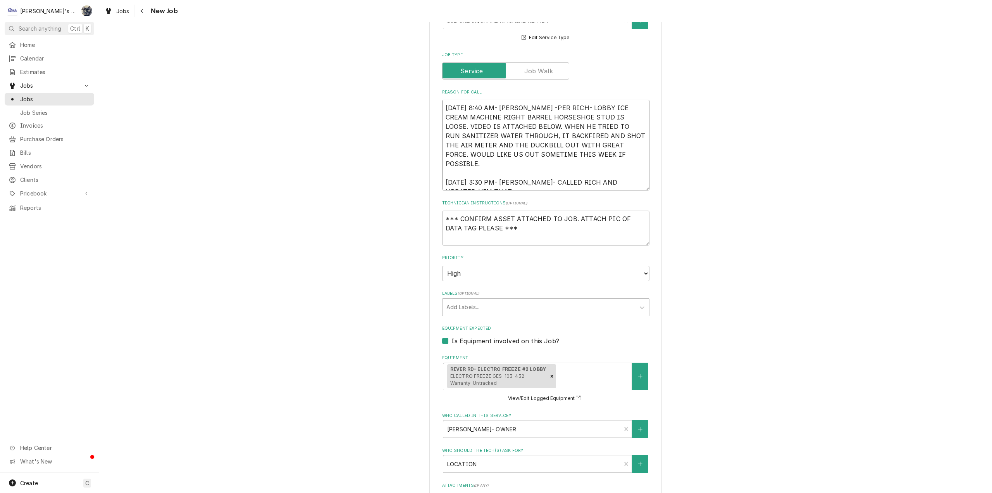
type textarea "8/13/2025 8:40 AM- KASSIE -PER RICH- LOBBY ICE CREAM MACHINE RIGHT BARREL HORSE…"
type textarea "x"
type textarea "8/13/2025 8:40 AM- KASSIE -PER RICH- LOBBY ICE CREAM MACHINE RIGHT BARREL HORSE…"
type textarea "x"
type textarea "8/13/2025 8:40 AM- KASSIE -PER RICH- LOBBY ICE CREAM MACHINE RIGHT BARREL HORSE…"
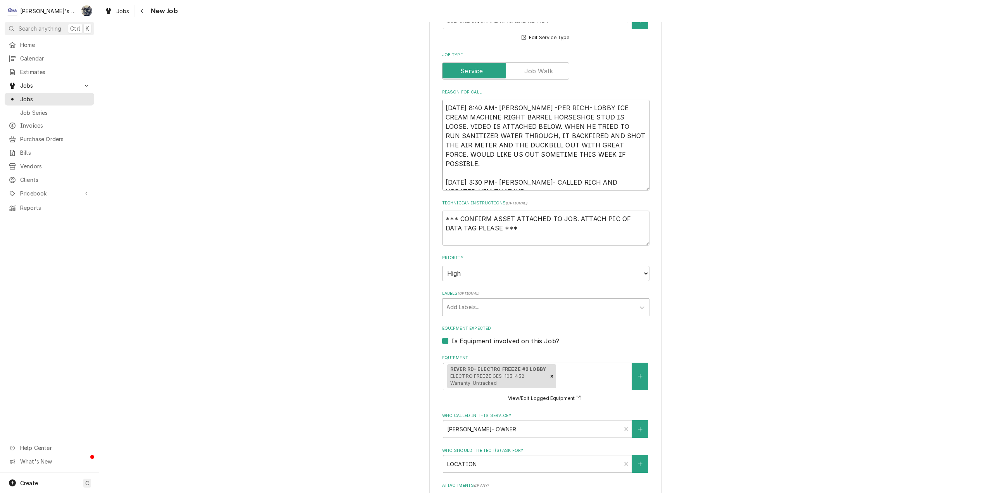
type textarea "x"
type textarea "8/13/2025 8:40 AM- KASSIE -PER RICH- LOBBY ICE CREAM MACHINE RIGHT BARREL HORSE…"
type textarea "x"
type textarea "8/13/2025 8:40 AM- KASSIE -PER RICH- LOBBY ICE CREAM MACHINE RIGHT BARREL HORSE…"
type textarea "x"
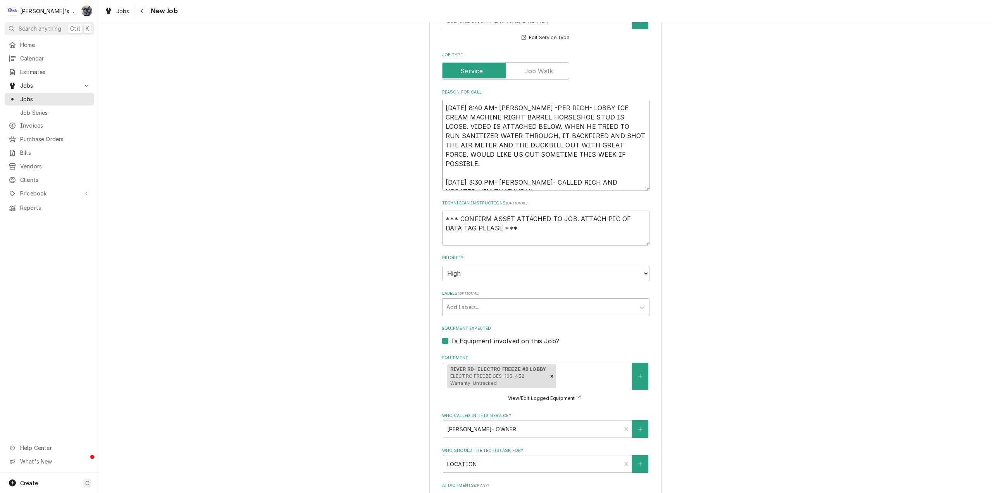
type textarea "8/13/2025 8:40 AM- KASSIE -PER RICH- LOBBY ICE CREAM MACHINE RIGHT BARREL HORSE…"
type textarea "x"
type textarea "8/13/2025 8:40 AM- KASSIE -PER RICH- LOBBY ICE CREAM MACHINE RIGHT BARREL HORSE…"
type textarea "x"
type textarea "8/13/2025 8:40 AM- KASSIE -PER RICH- LOBBY ICE CREAM MACHINE RIGHT BARREL HORSE…"
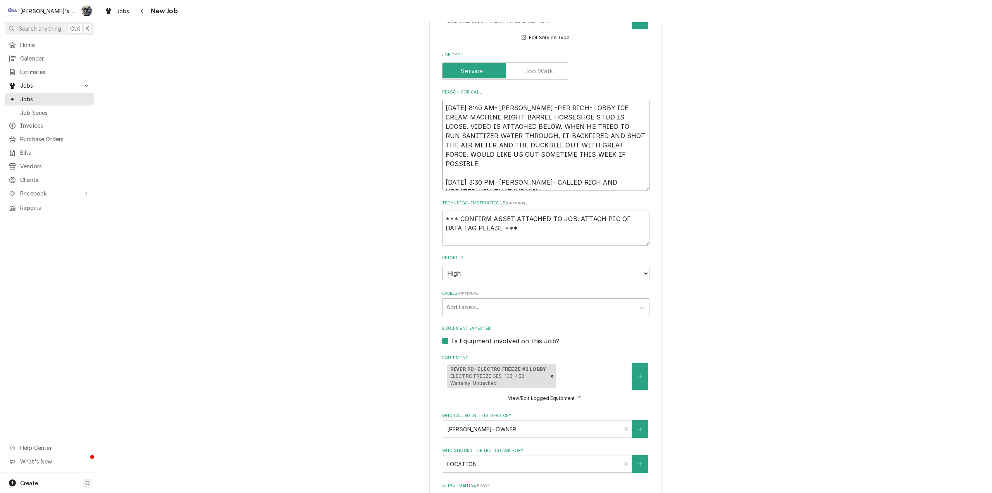
type textarea "x"
type textarea "8/13/2025 8:40 AM- KASSIE -PER RICH- LOBBY ICE CREAM MACHINE RIGHT BARREL HORSE…"
type textarea "x"
type textarea "8/13/2025 8:40 AM- KASSIE -PER RICH- LOBBY ICE CREAM MACHINE RIGHT BARREL HORSE…"
type textarea "x"
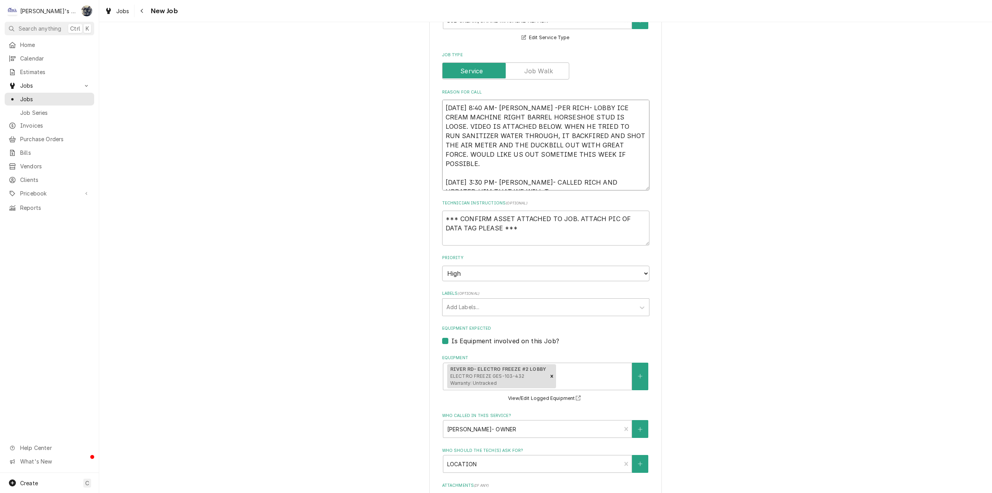
type textarea "8/13/2025 8:40 AM- KASSIE -PER RICH- LOBBY ICE CREAM MACHINE RIGHT BARREL HORSE…"
type textarea "x"
type textarea "8/13/2025 8:40 AM- KASSIE -PER RICH- LOBBY ICE CREAM MACHINE RIGHT BARREL HORSE…"
type textarea "x"
type textarea "8/13/2025 8:40 AM- KASSIE -PER RICH- LOBBY ICE CREAM MACHINE RIGHT BARREL HORSE…"
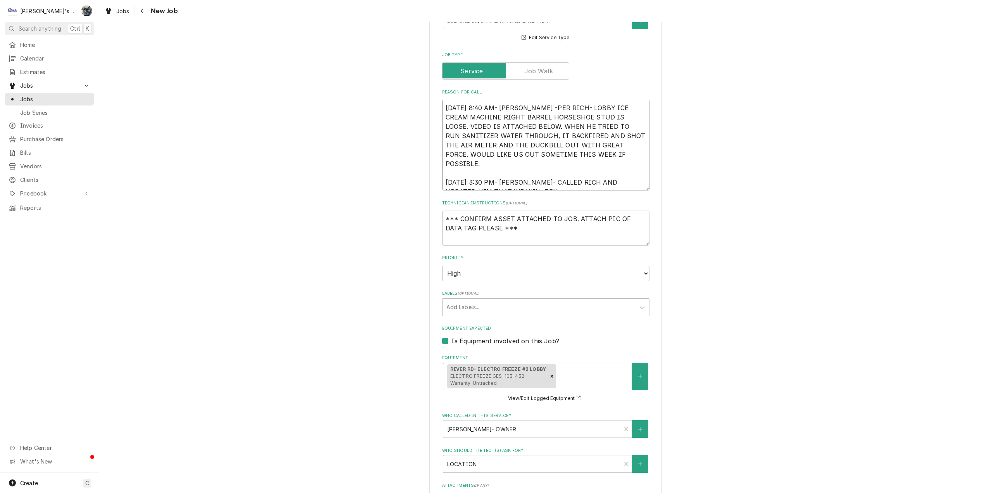
type textarea "x"
type textarea "8/13/2025 8:40 AM- KASSIE -PER RICH- LOBBY ICE CREAM MACHINE RIGHT BARREL HORSE…"
type textarea "x"
type textarea "8/13/2025 8:40 AM- KASSIE -PER RICH- LOBBY ICE CREAM MACHINE RIGHT BARREL HORSE…"
type textarea "x"
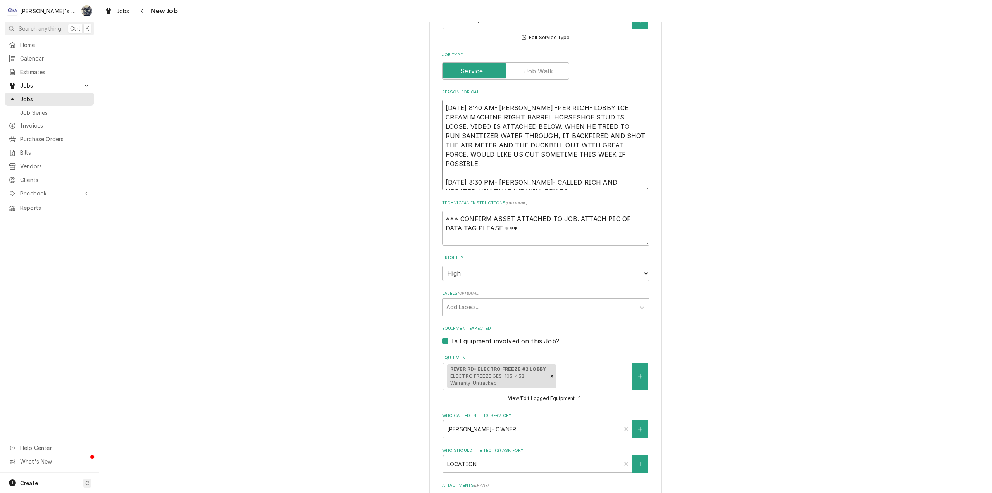
type textarea "8/13/2025 8:40 AM- KASSIE -PER RICH- LOBBY ICE CREAM MACHINE RIGHT BARREL HORSE…"
type textarea "x"
type textarea "8/13/2025 8:40 AM- KASSIE -PER RICH- LOBBY ICE CREAM MACHINE RIGHT BARREL HORSE…"
type textarea "x"
type textarea "8/13/2025 8:40 AM- KASSIE -PER RICH- LOBBY ICE CREAM MACHINE RIGHT BARREL HORSE…"
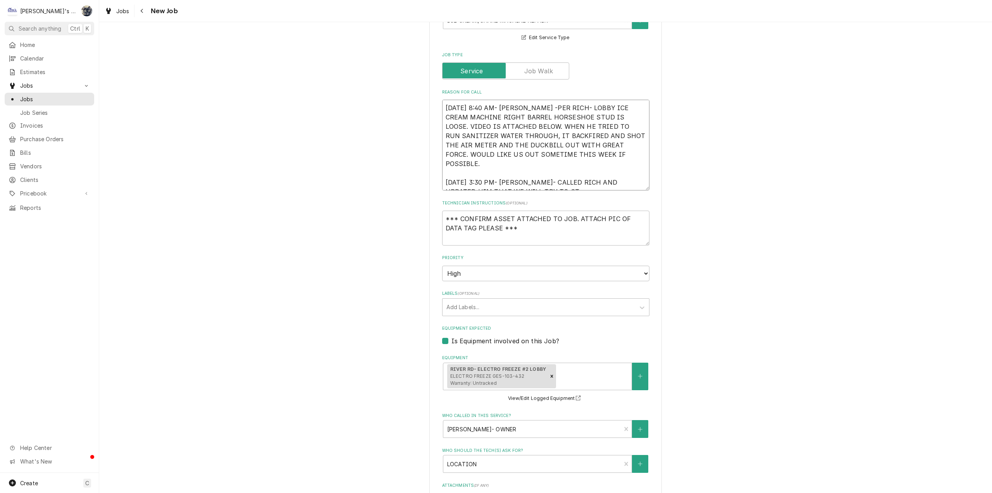
type textarea "x"
type textarea "8/13/2025 8:40 AM- KASSIE -PER RICH- LOBBY ICE CREAM MACHINE RIGHT BARREL HORSE…"
type textarea "x"
type textarea "8/13/2025 8:40 AM- KASSIE -PER RICH- LOBBY ICE CREAM MACHINE RIGHT BARREL HORSE…"
type textarea "x"
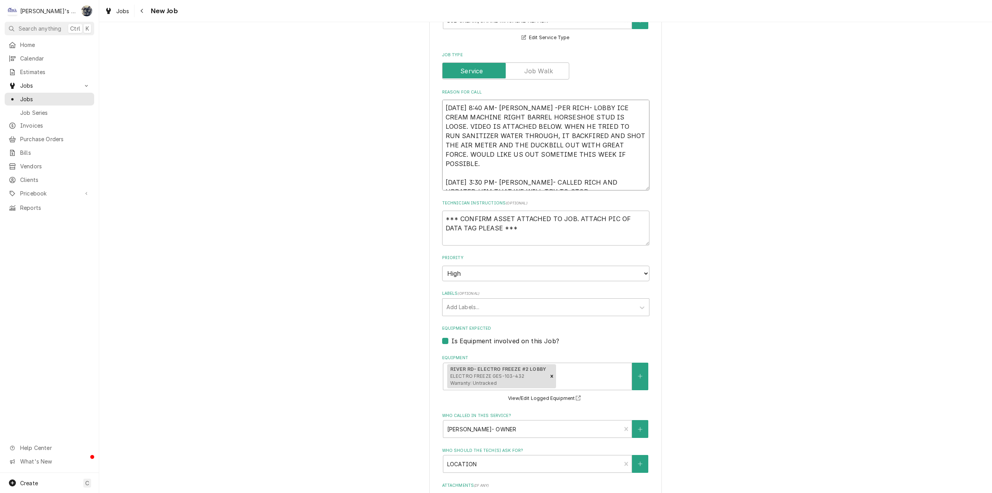
type textarea "8/13/2025 8:40 AM- KASSIE -PER RICH- LOBBY ICE CREAM MACHINE RIGHT BARREL HORSE…"
type textarea "x"
type textarea "8/13/2025 8:40 AM- KASSIE -PER RICH- LOBBY ICE CREAM MACHINE RIGHT BARREL HORSE…"
type textarea "x"
type textarea "8/13/2025 8:40 AM- KASSIE -PER RICH- LOBBY ICE CREAM MACHINE RIGHT BARREL HORSE…"
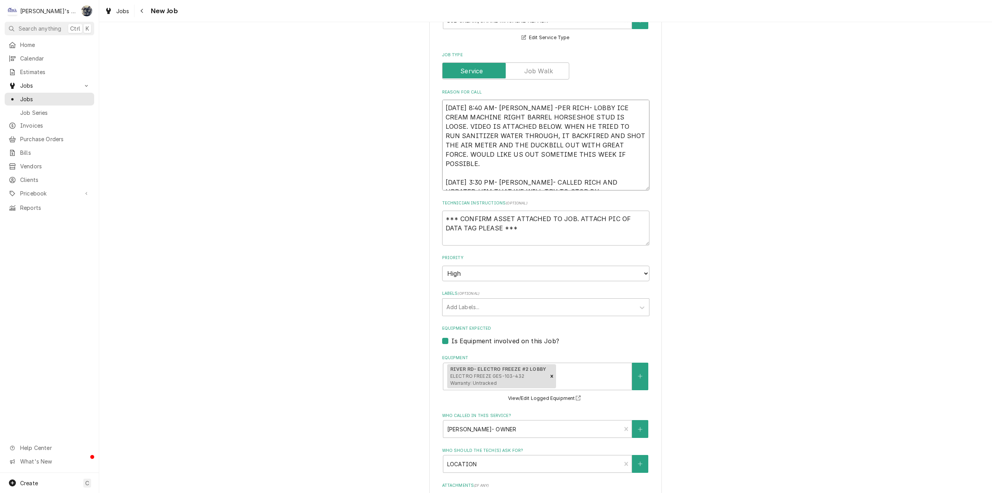
type textarea "x"
type textarea "8/13/2025 8:40 AM- KASSIE -PER RICH- LOBBY ICE CREAM MACHINE RIGHT BARREL HORSE…"
type textarea "x"
type textarea "8/13/2025 8:40 AM- KASSIE -PER RICH- LOBBY ICE CREAM MACHINE RIGHT BARREL HORSE…"
type textarea "x"
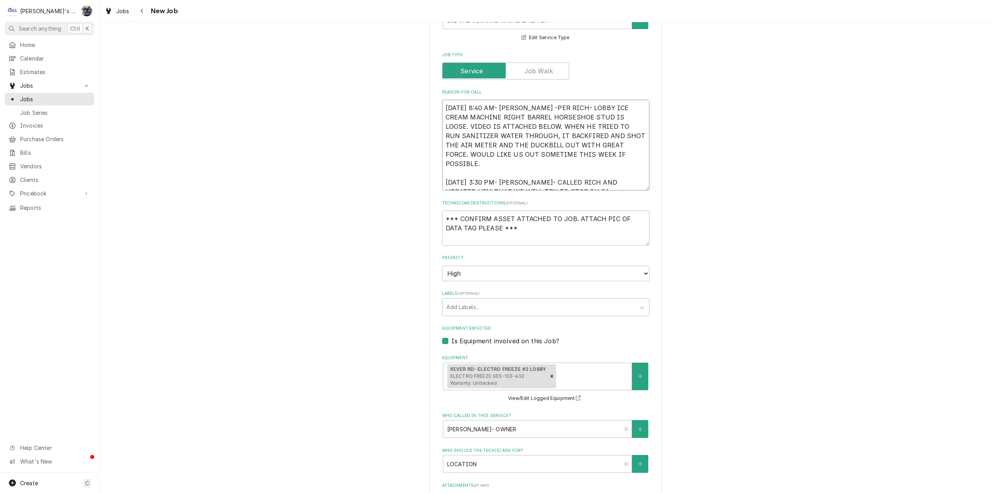
type textarea "8/13/2025 8:40 AM- KASSIE -PER RICH- LOBBY ICE CREAM MACHINE RIGHT BARREL HORSE…"
type textarea "x"
type textarea "8/13/2025 8:40 AM- KASSIE -PER RICH- LOBBY ICE CREAM MACHINE RIGHT BARREL HORSE…"
type textarea "x"
type textarea "8/13/2025 8:40 AM- KASSIE -PER RICH- LOBBY ICE CREAM MACHINE RIGHT BARREL HORSE…"
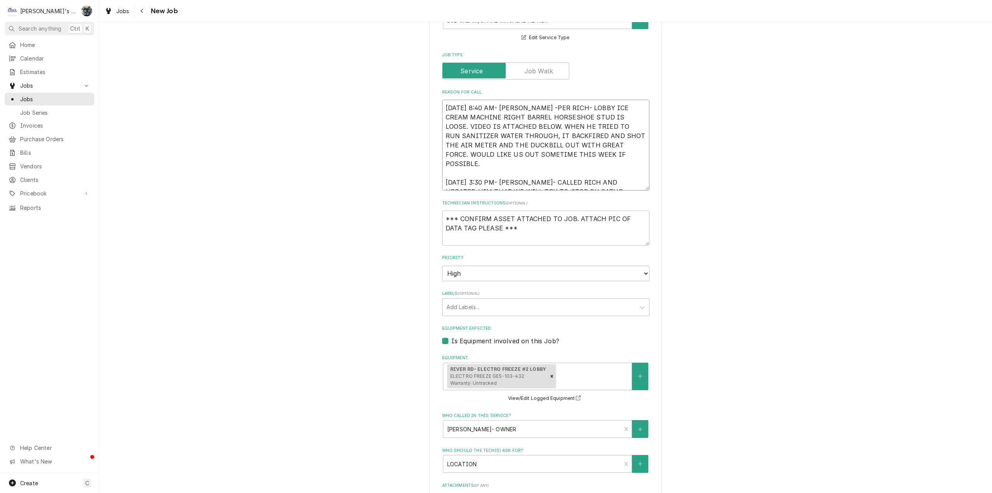
type textarea "x"
type textarea "8/13/2025 8:40 AM- KASSIE -PER RICH- LOBBY ICE CREAM MACHINE RIGHT BARREL HORSE…"
type textarea "x"
type textarea "8/13/2025 8:40 AM- KASSIE -PER RICH- LOBBY ICE CREAM MACHINE RIGHT BARREL HORSE…"
type textarea "x"
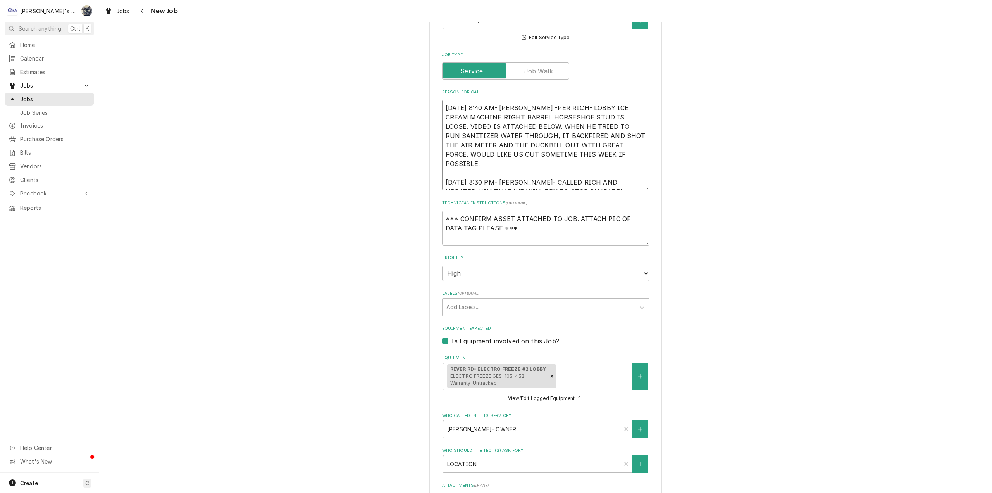
type textarea "8/13/2025 8:40 AM- KASSIE -PER RICH- LOBBY ICE CREAM MACHINE RIGHT BARREL HORSE…"
type textarea "x"
type textarea "8/13/2025 8:40 AM- KASSIE -PER RICH- LOBBY ICE CREAM MACHINE RIGHT BARREL HORSE…"
type textarea "x"
type textarea "8/13/2025 8:40 AM- KASSIE -PER RICH- LOBBY ICE CREAM MACHINE RIGHT BARREL HORSE…"
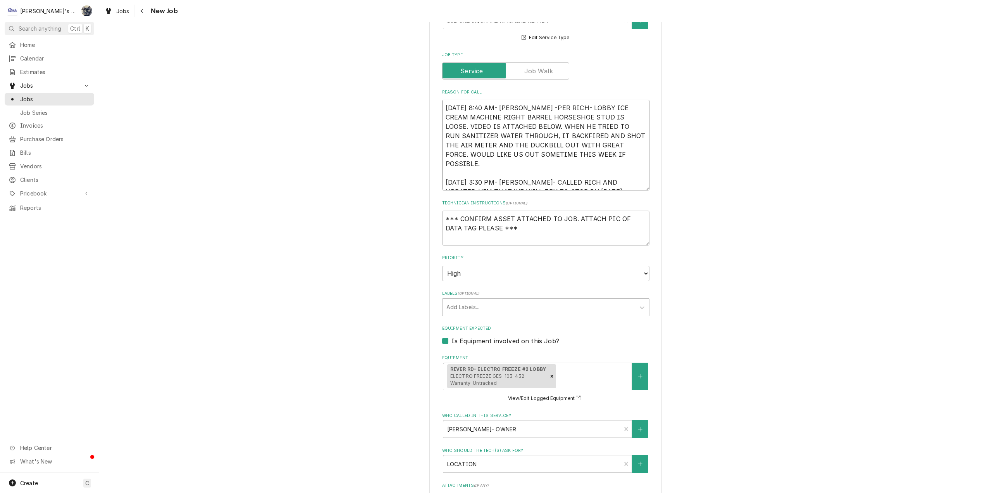
type textarea "x"
type textarea "8/13/2025 8:40 AM- KASSIE -PER RICH- LOBBY ICE CREAM MACHINE RIGHT BARREL HORSE…"
type textarea "x"
type textarea "8/13/2025 8:40 AM- KASSIE -PER RICH- LOBBY ICE CREAM MACHINE RIGHT BARREL HORSE…"
type textarea "x"
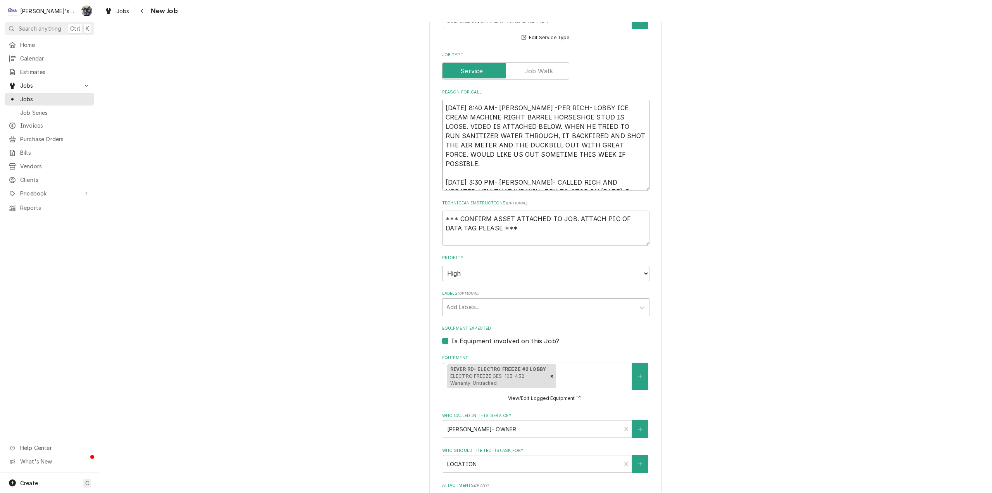
type textarea "8/13/2025 8:40 AM- KASSIE -PER RICH- LOBBY ICE CREAM MACHINE RIGHT BARREL HORSE…"
type textarea "x"
type textarea "8/13/2025 8:40 AM- KASSIE -PER RICH- LOBBY ICE CREAM MACHINE RIGHT BARREL HORSE…"
type textarea "x"
type textarea "8/13/2025 8:40 AM- KASSIE -PER RICH- LOBBY ICE CREAM MACHINE RIGHT BARREL HORSE…"
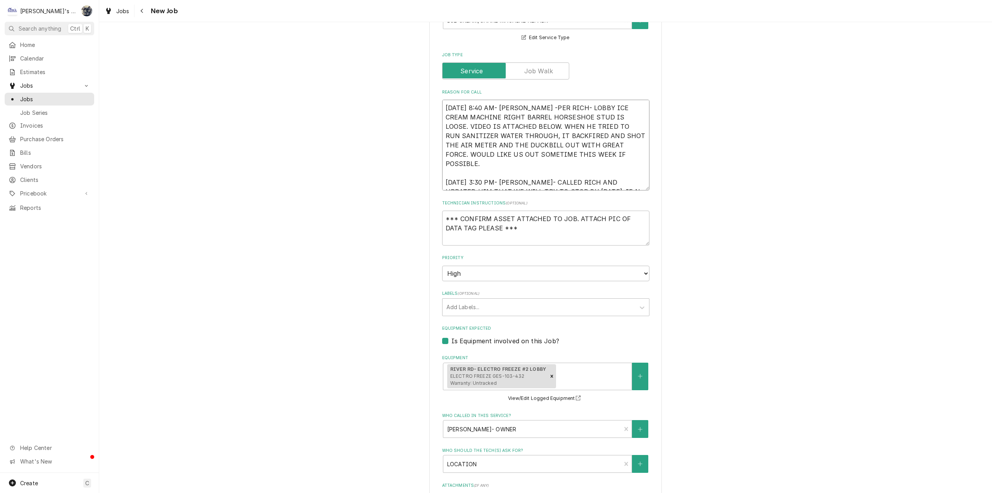
type textarea "x"
type textarea "8/13/2025 8:40 AM- KASSIE -PER RICH- LOBBY ICE CREAM MACHINE RIGHT BARREL HORSE…"
type textarea "x"
type textarea "8/13/2025 8:40 AM- KASSIE -PER RICH- LOBBY ICE CREAM MACHINE RIGHT BARREL HORSE…"
type textarea "x"
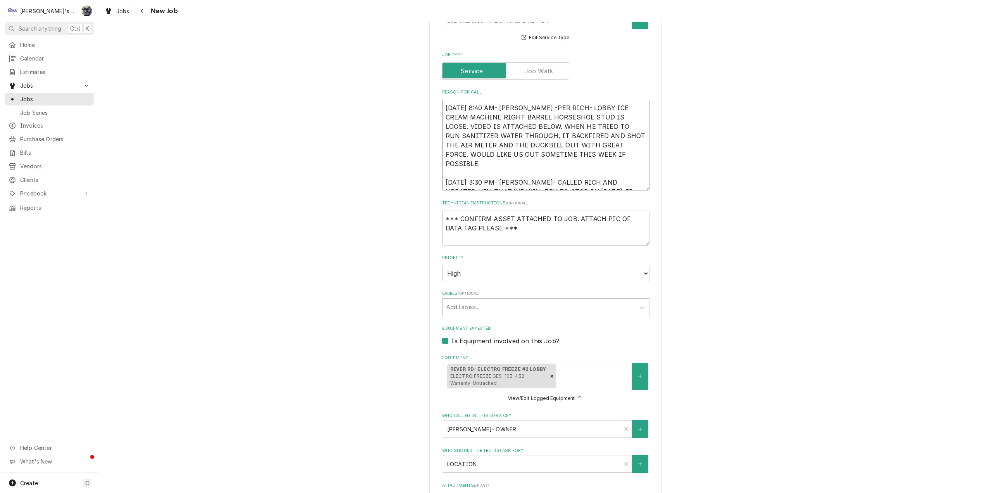
type textarea "8/13/2025 8:40 AM- KASSIE -PER RICH- LOBBY ICE CREAM MACHINE RIGHT BARREL HORSE…"
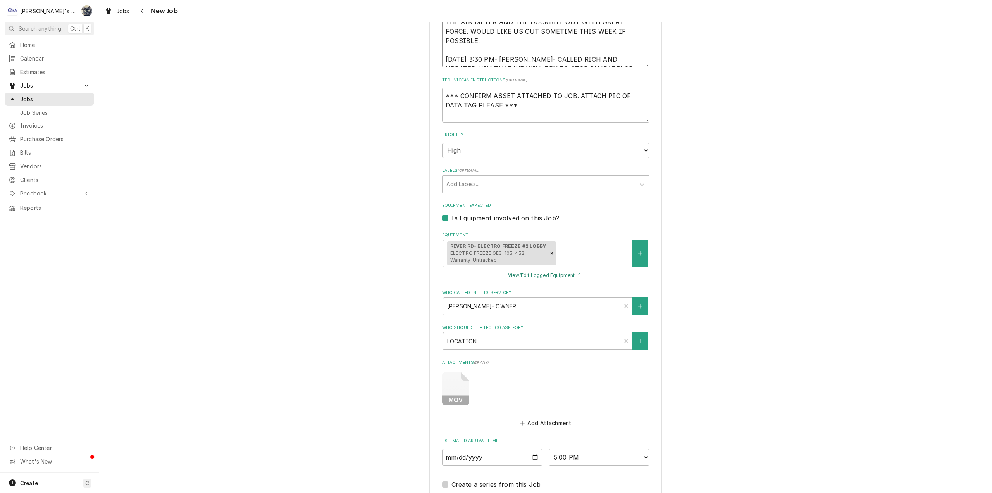
scroll to position [278, 0]
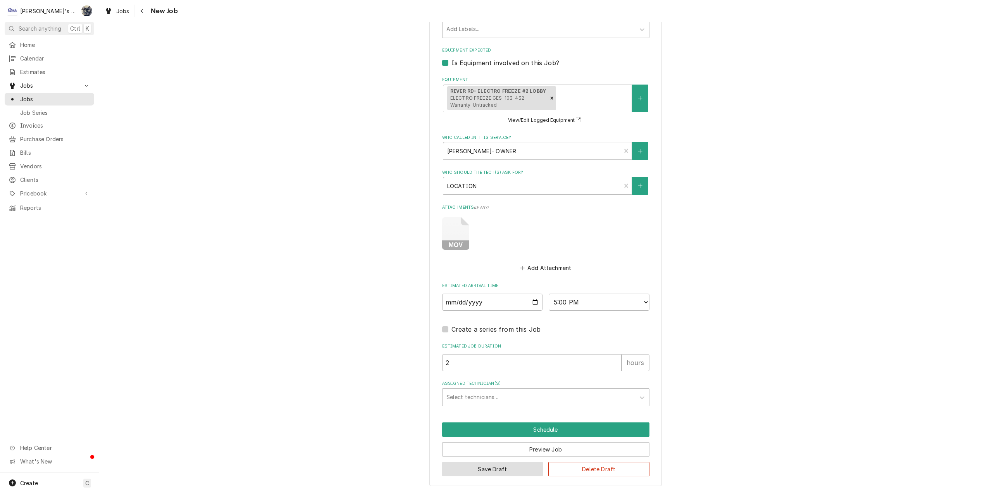
click at [520, 465] on button "Save Draft" at bounding box center [492, 469] width 101 height 14
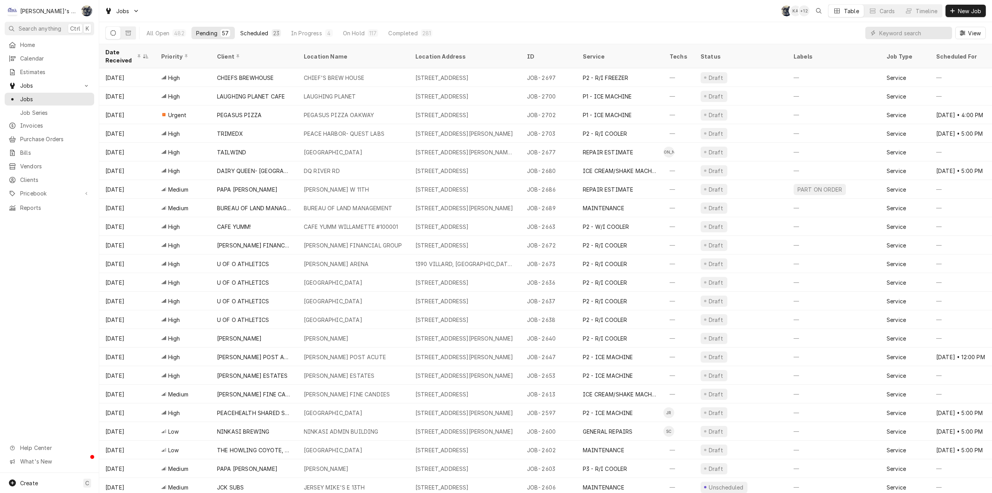
click at [258, 35] on div "Scheduled" at bounding box center [254, 33] width 28 height 8
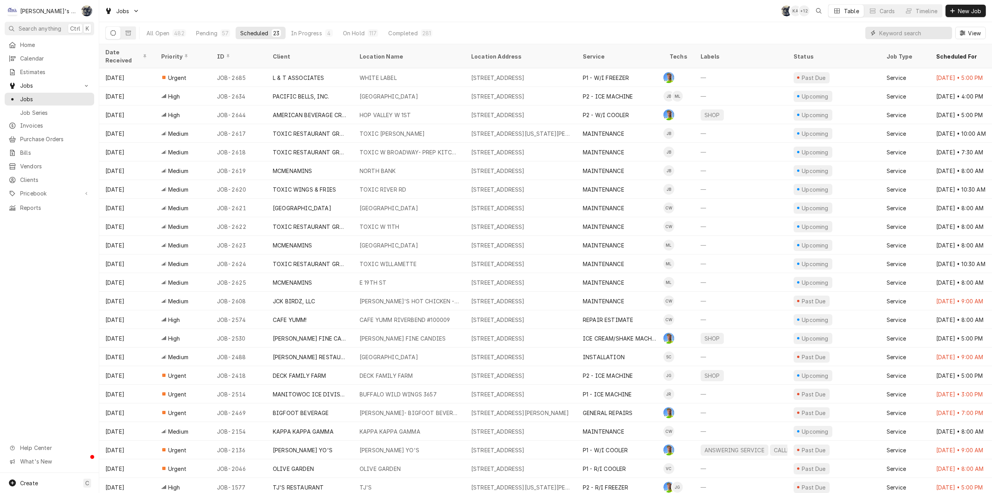
click at [894, 35] on input "Dynamic Content Wrapper" at bounding box center [914, 33] width 69 height 12
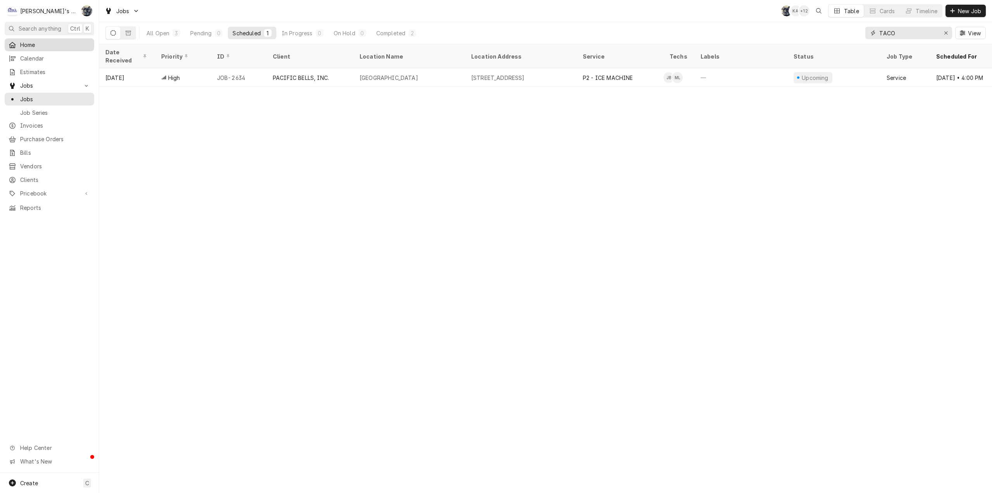
type input "TACO"
click at [68, 41] on span "Home" at bounding box center [55, 45] width 70 height 8
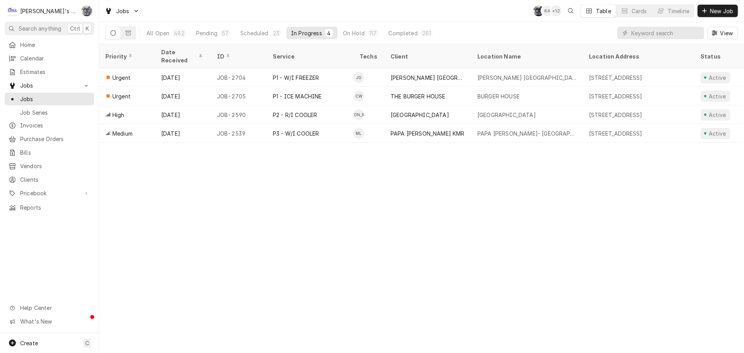
click at [91, 7] on div "Sarah Bendele's Avatar" at bounding box center [86, 10] width 11 height 11
click at [93, 29] on div "Settings" at bounding box center [118, 27] width 73 height 10
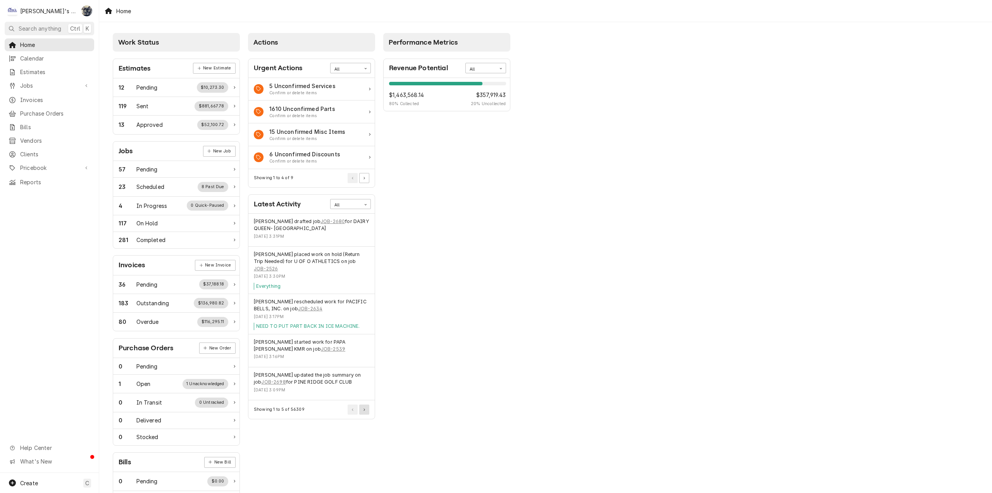
click at [366, 404] on button "Pagination Controls" at bounding box center [364, 409] width 10 height 10
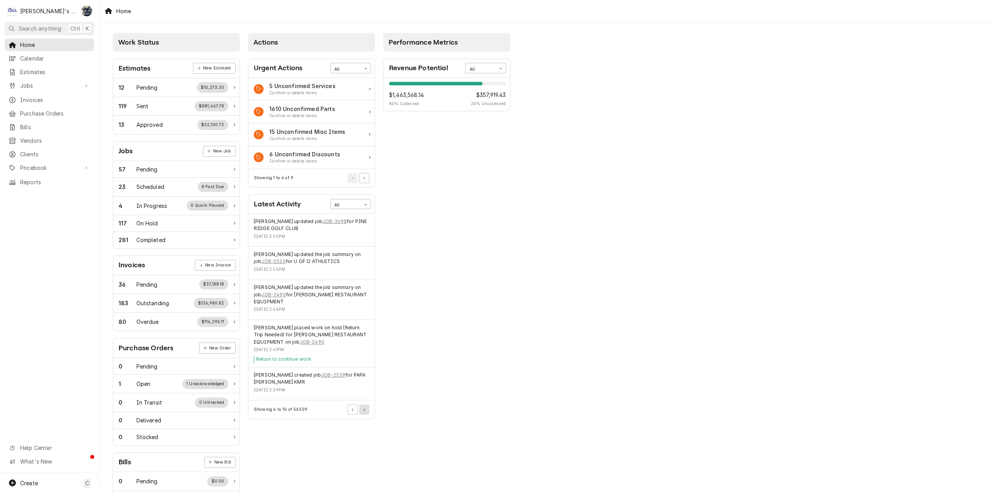
click at [365, 408] on icon "Pagination Controls" at bounding box center [365, 409] width 2 height 3
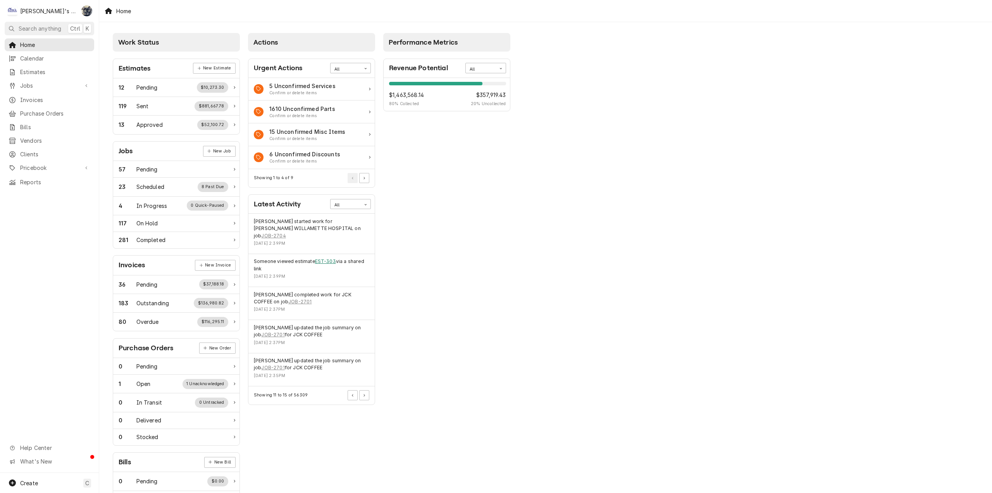
click at [327, 258] on link "EST-303" at bounding box center [325, 261] width 21 height 7
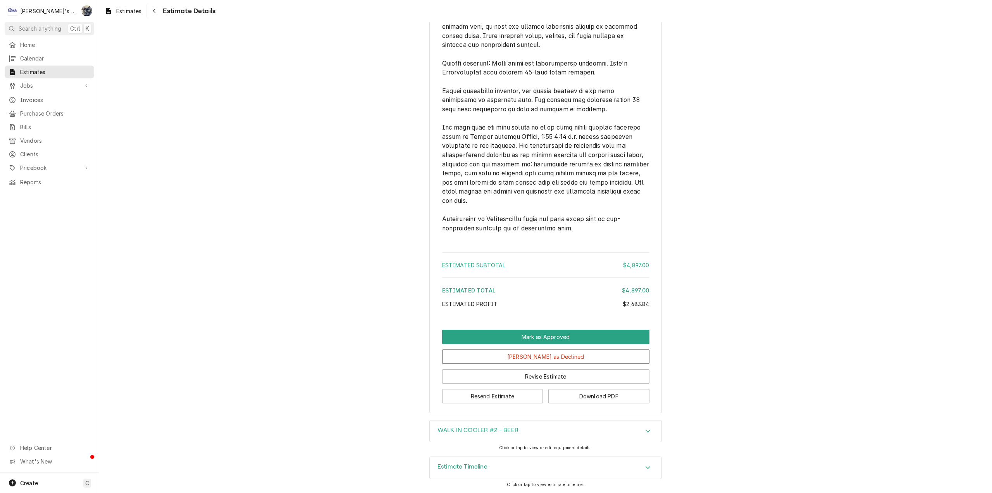
scroll to position [2177, 0]
click at [112, 18] on div "Estimates Estimate Details" at bounding box center [545, 11] width 893 height 22
click at [112, 13] on div "Estimates" at bounding box center [123, 11] width 40 height 10
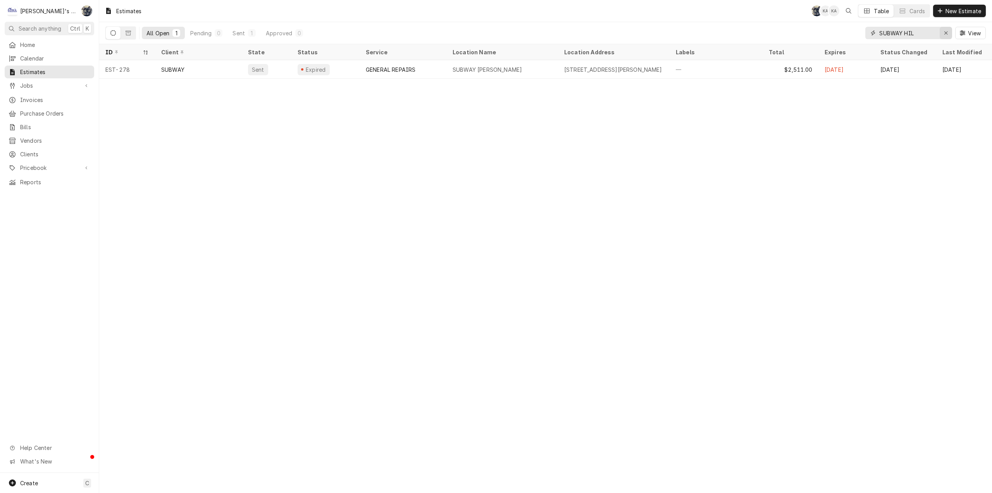
click at [944, 34] on icon "Erase input" at bounding box center [946, 32] width 4 height 5
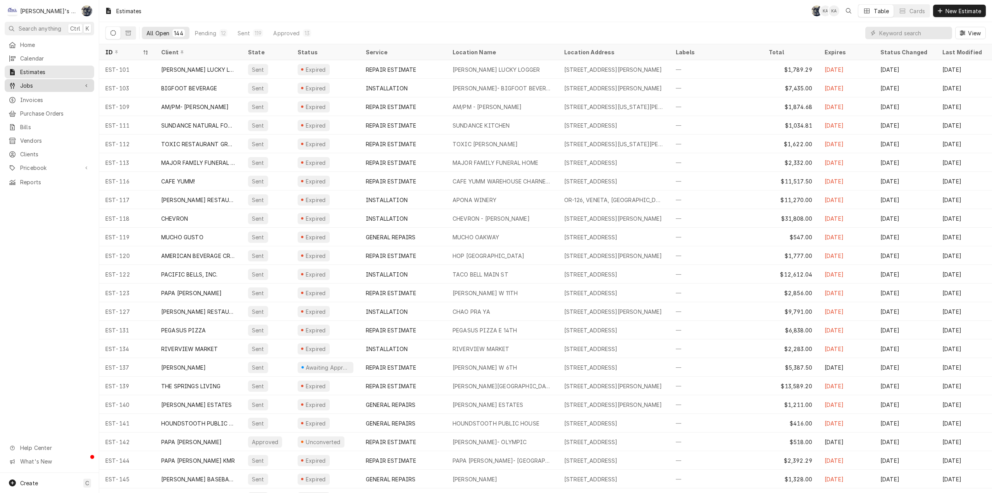
click at [65, 82] on span "Jobs" at bounding box center [49, 85] width 59 height 8
click at [61, 95] on span "Jobs" at bounding box center [55, 99] width 70 height 8
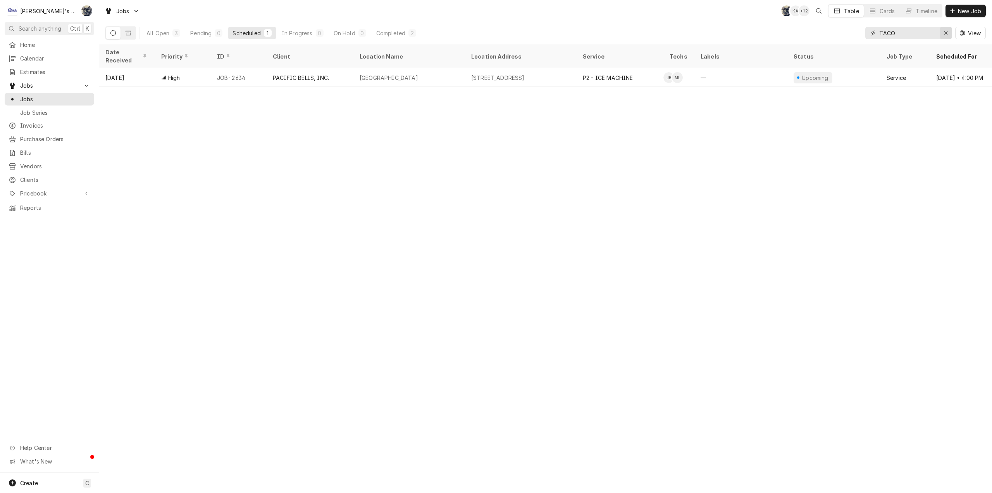
click at [945, 33] on icon "Erase input" at bounding box center [946, 32] width 4 height 5
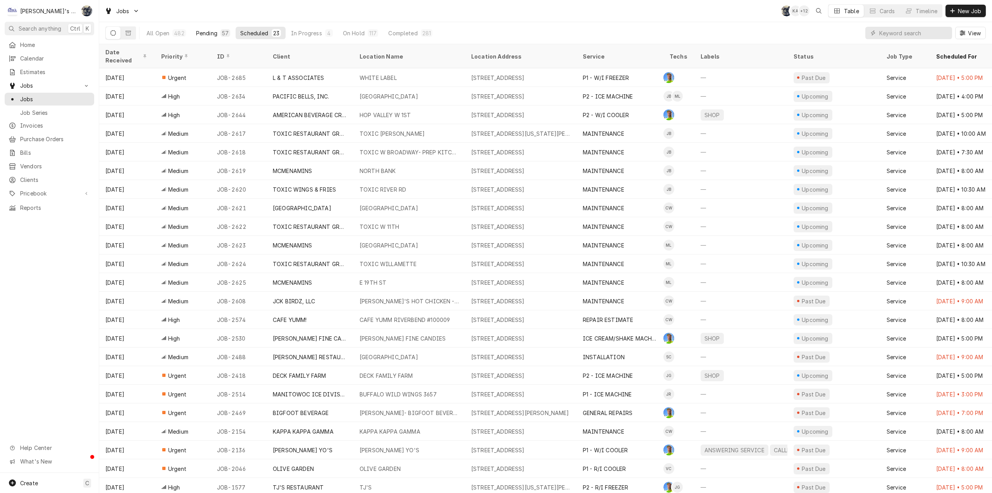
click at [210, 32] on div "Pending" at bounding box center [206, 33] width 21 height 8
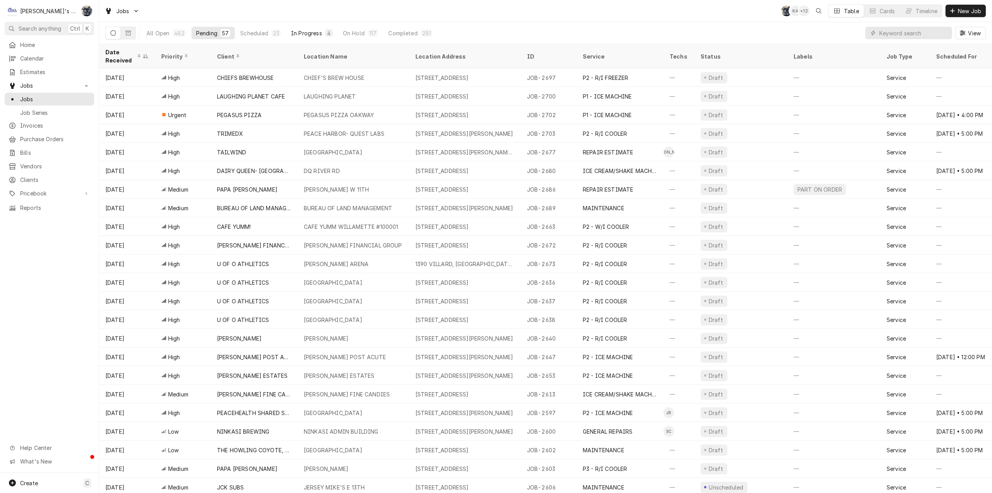
click at [305, 33] on div "In Progress" at bounding box center [306, 33] width 31 height 8
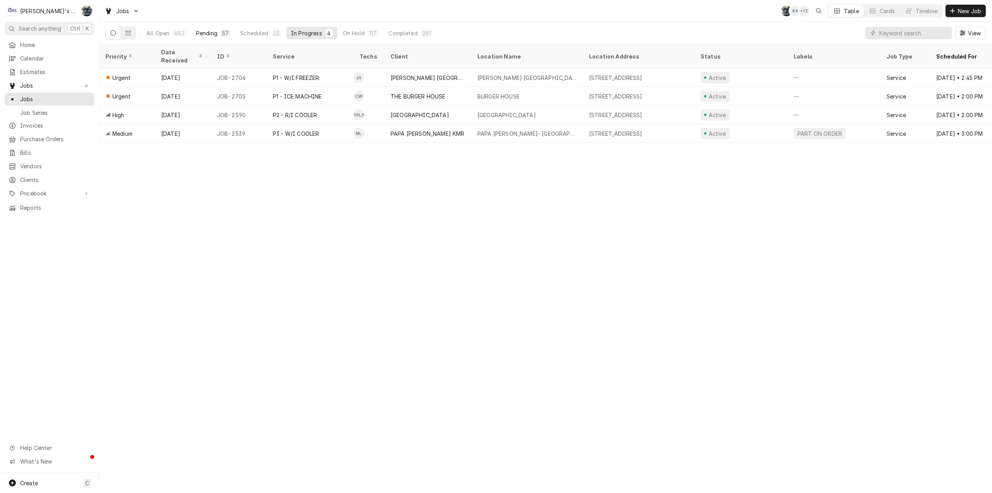
click at [191, 38] on button "Pending 57" at bounding box center [212, 33] width 43 height 12
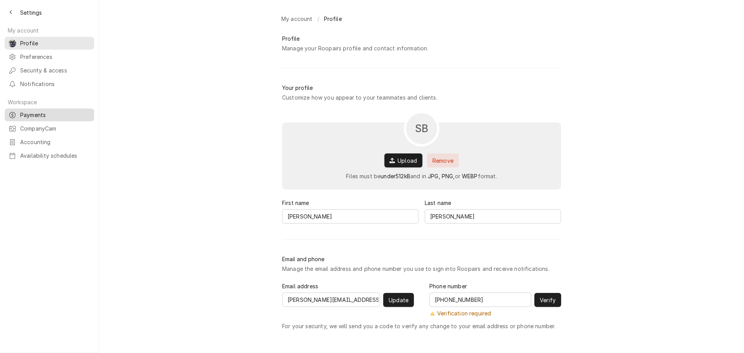
click at [54, 111] on span "Payments" at bounding box center [55, 115] width 70 height 8
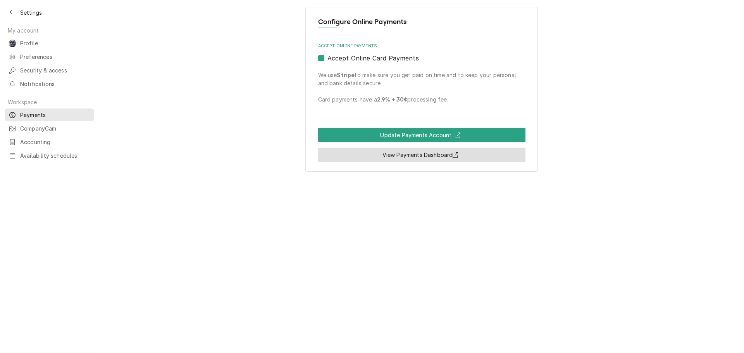
click at [399, 157] on link "View Payments Dashboard" at bounding box center [421, 155] width 207 height 14
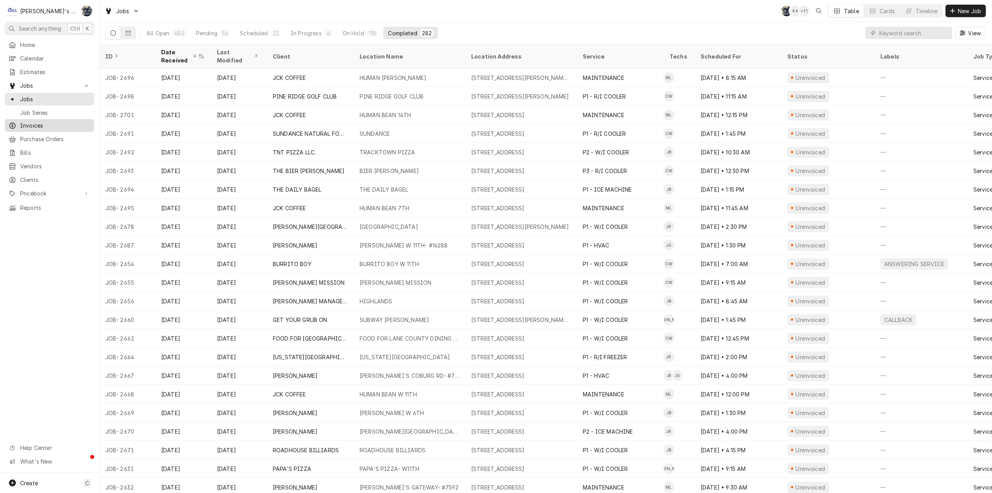
click at [43, 125] on span "Invoices" at bounding box center [55, 125] width 70 height 8
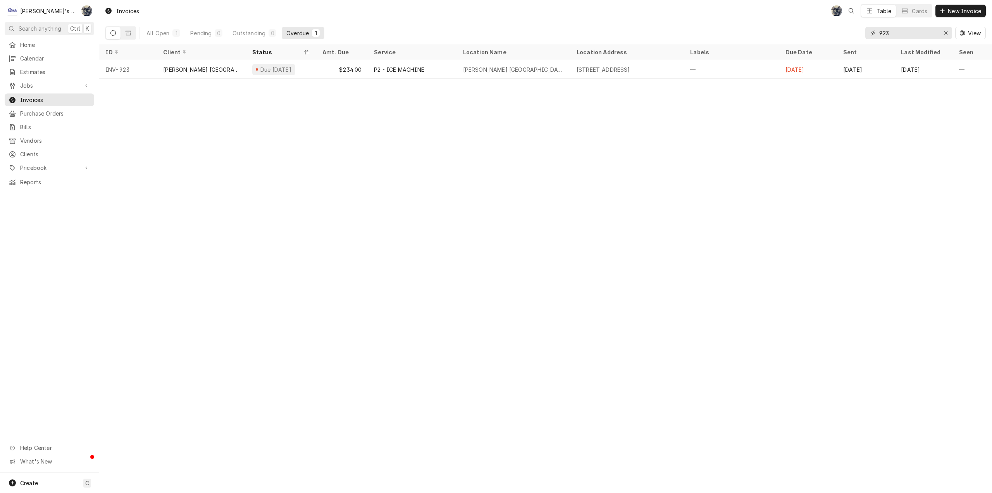
drag, startPoint x: 888, startPoint y: 32, endPoint x: 866, endPoint y: 32, distance: 22.5
click at [866, 33] on div "923" at bounding box center [909, 33] width 87 height 12
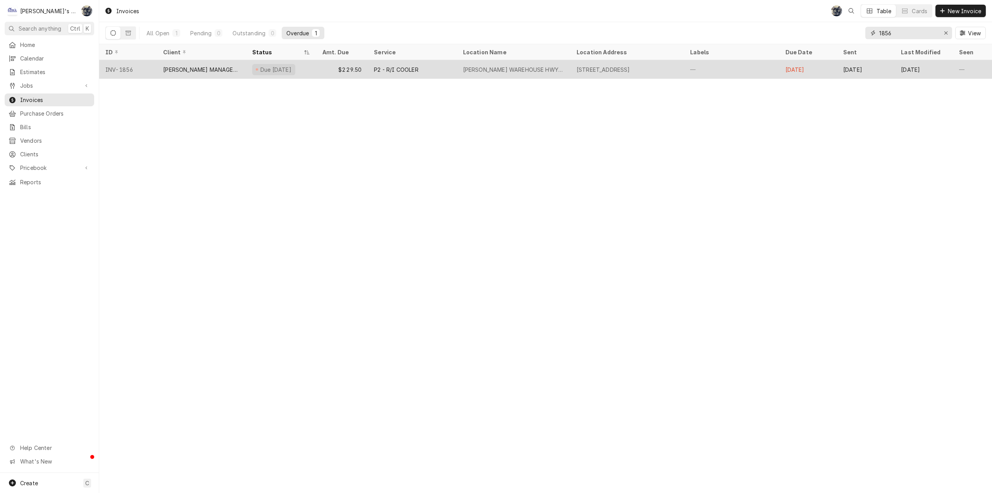
type input "1856"
click at [386, 66] on div "P2 - R/I COOLER" at bounding box center [396, 70] width 44 height 8
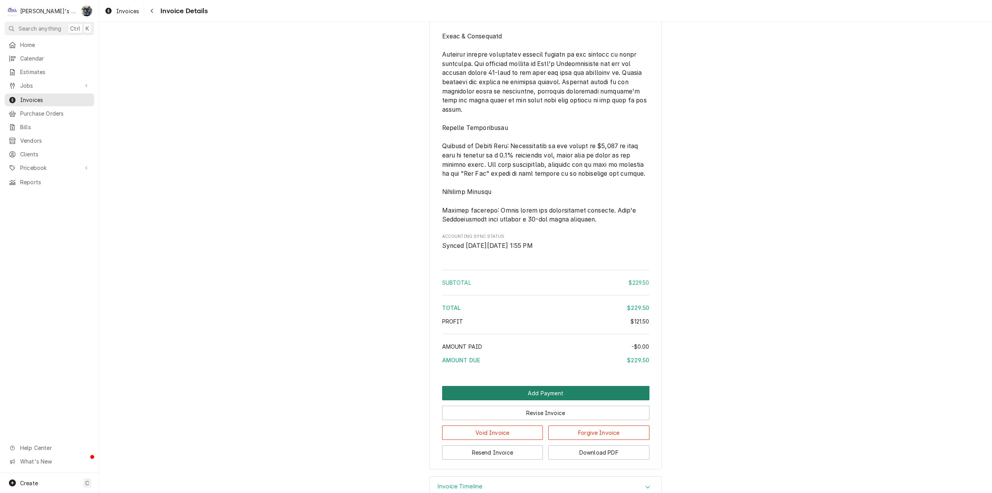
scroll to position [1025, 0]
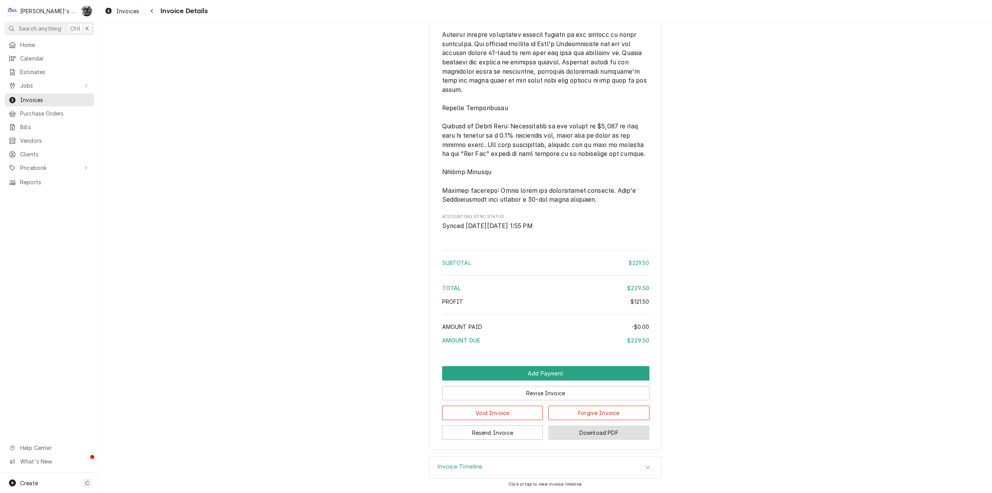
click at [585, 434] on button "Download PDF" at bounding box center [599, 432] width 101 height 14
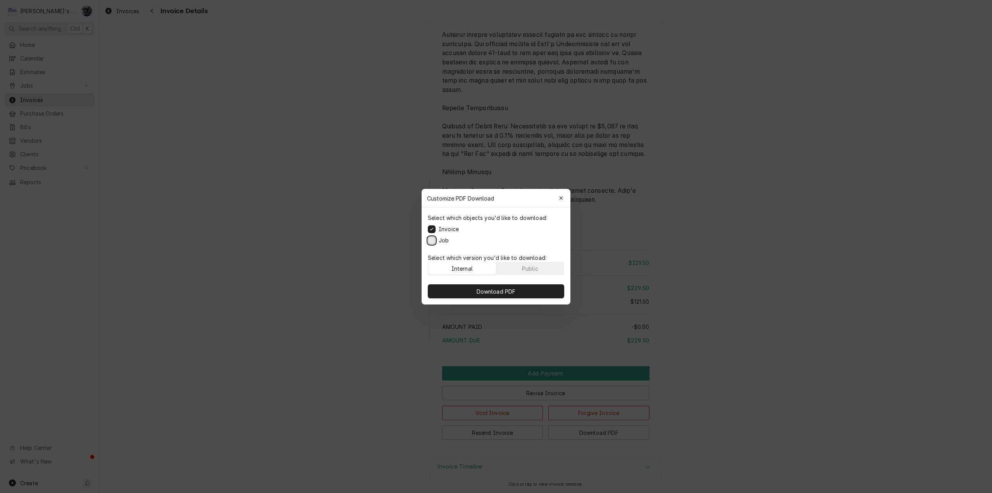
click at [432, 240] on button "Job" at bounding box center [432, 240] width 8 height 8
click at [456, 276] on div "Select which version you'd like to download: Internal Public" at bounding box center [496, 264] width 149 height 28
click at [460, 286] on button "Download PDF" at bounding box center [496, 291] width 136 height 14
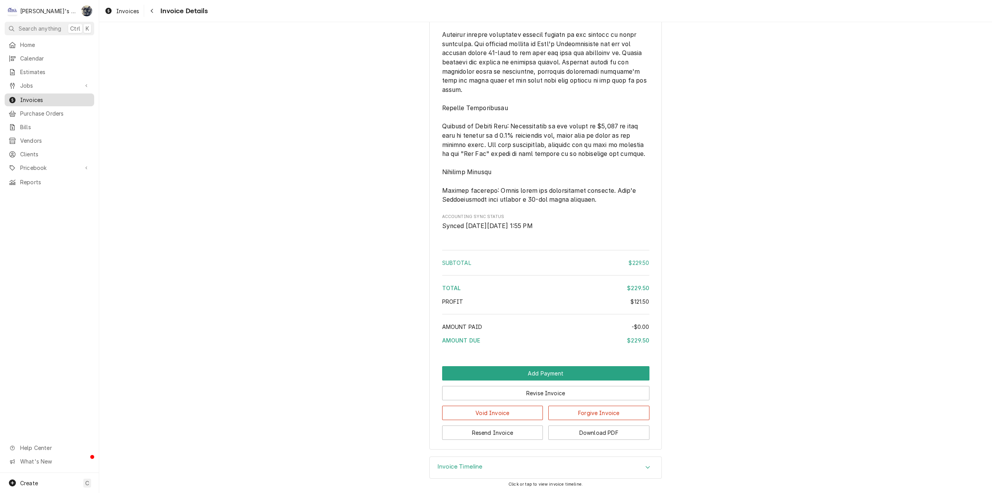
click at [21, 99] on span "Invoices" at bounding box center [55, 100] width 70 height 8
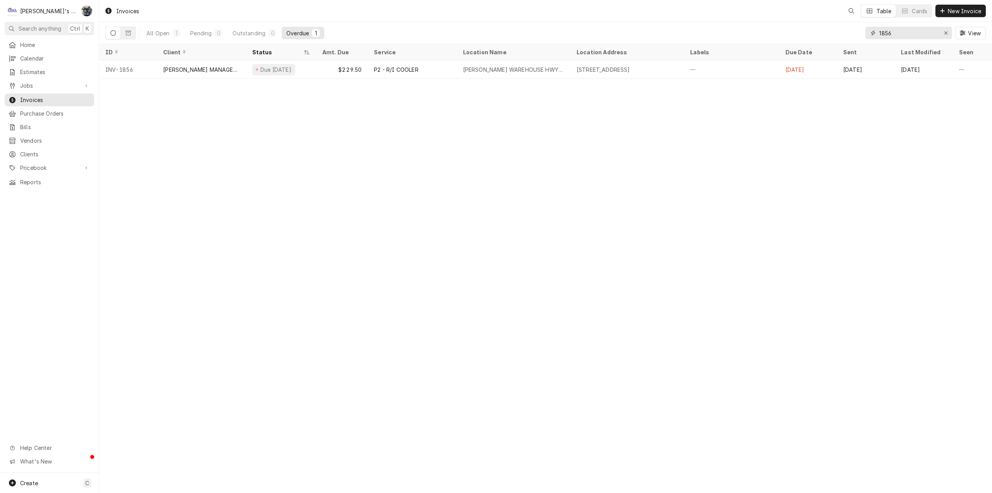
drag, startPoint x: 907, startPoint y: 34, endPoint x: 869, endPoint y: 37, distance: 38.1
click at [869, 36] on div "1856" at bounding box center [909, 33] width 87 height 12
type input "1018"
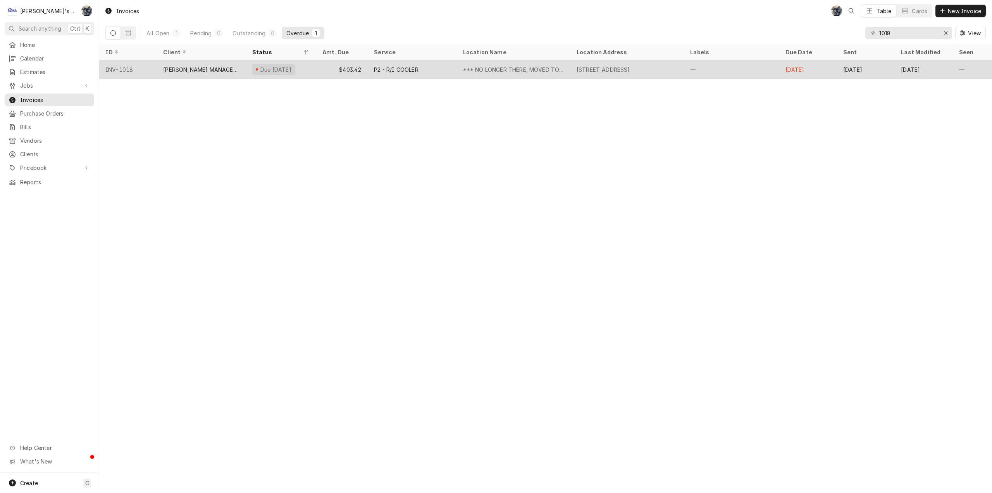
click at [412, 73] on div "P2 - R/I COOLER" at bounding box center [412, 69] width 89 height 19
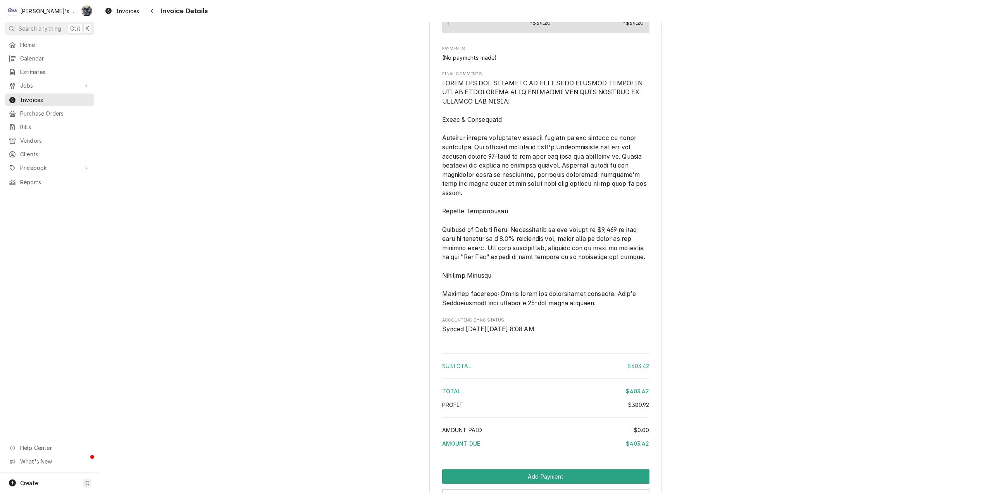
scroll to position [1232, 0]
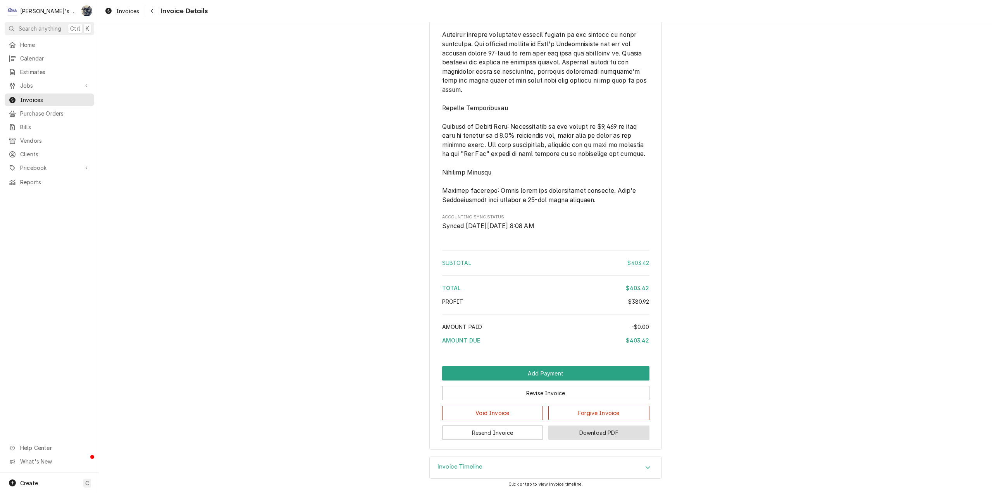
click at [566, 436] on button "Download PDF" at bounding box center [599, 432] width 101 height 14
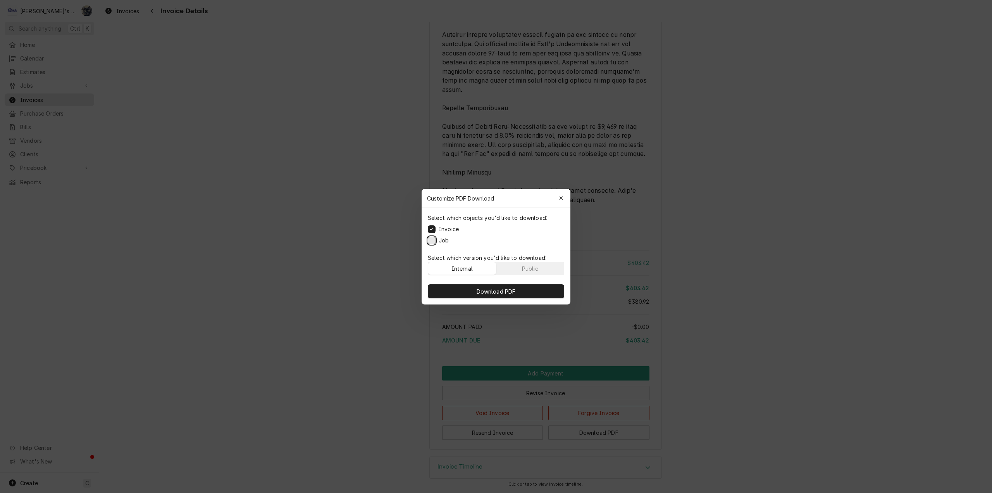
click at [432, 241] on button "Job" at bounding box center [432, 240] width 8 height 8
click at [447, 291] on button "Download PDF" at bounding box center [496, 291] width 136 height 14
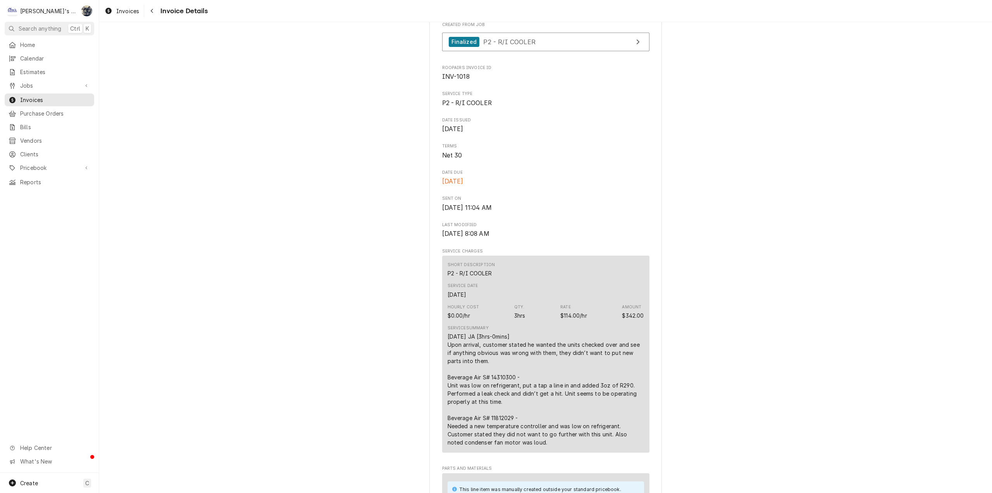
scroll to position [0, 0]
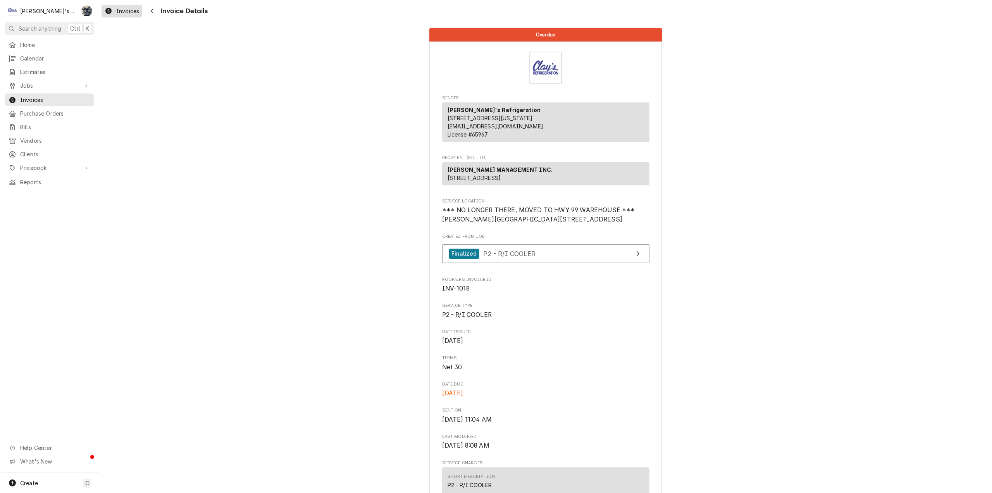
click at [127, 12] on span "Invoices" at bounding box center [127, 11] width 23 height 8
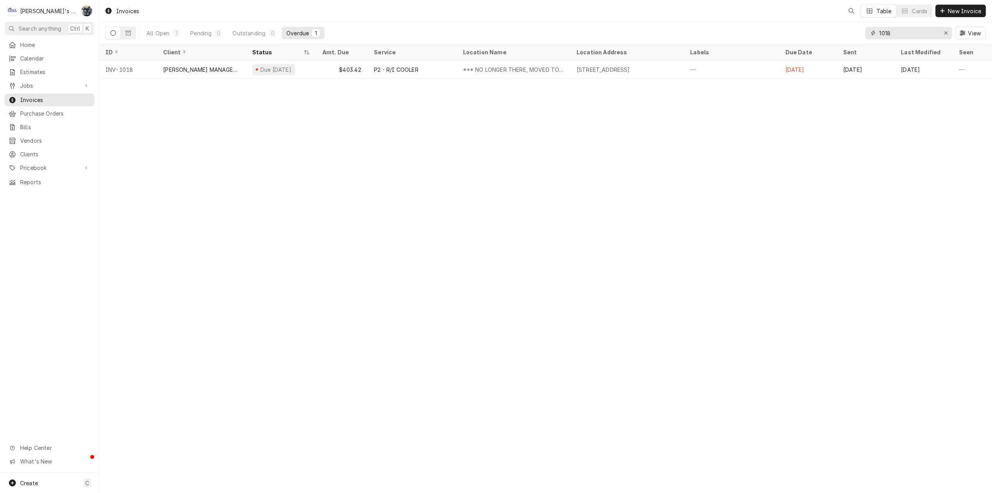
click at [907, 31] on input "1018" at bounding box center [909, 33] width 58 height 12
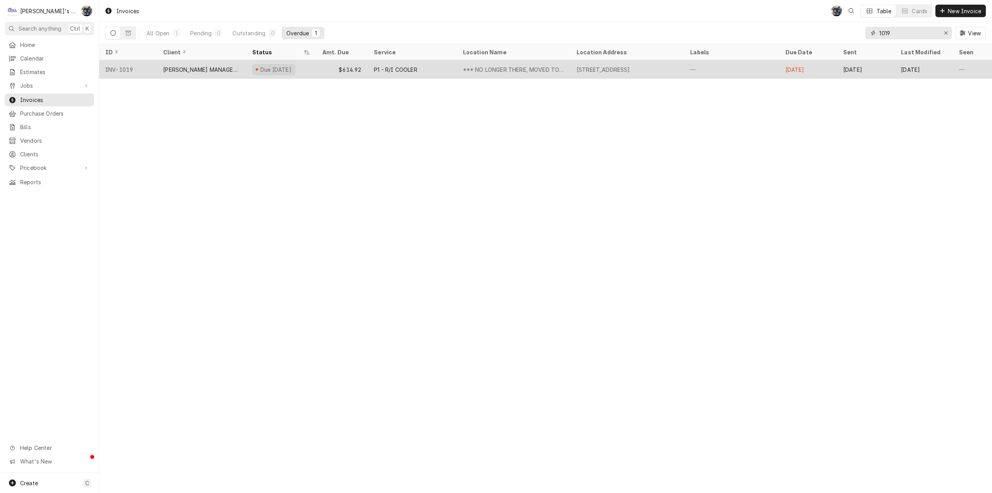
type input "1019"
click at [397, 70] on div "P1 - R/I COOLER" at bounding box center [395, 70] width 43 height 8
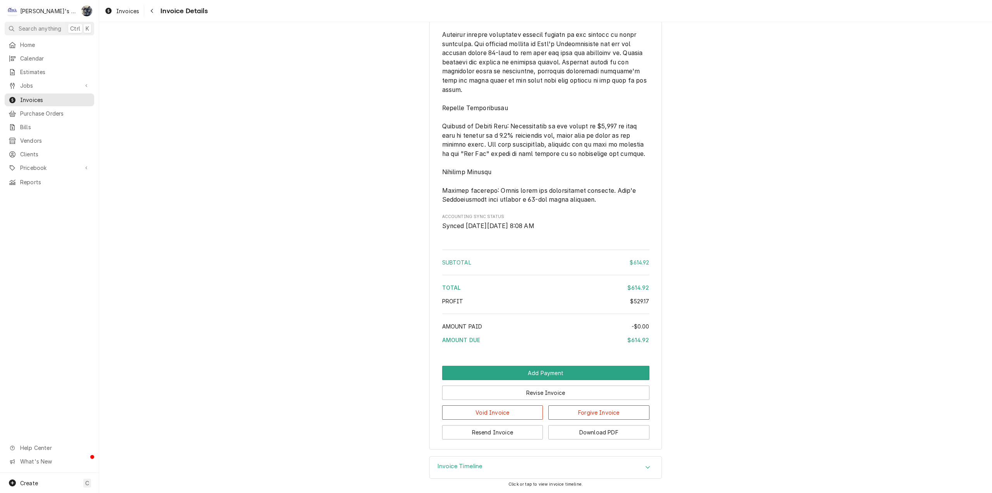
scroll to position [1592, 0]
click at [566, 431] on button "Download PDF" at bounding box center [599, 432] width 101 height 14
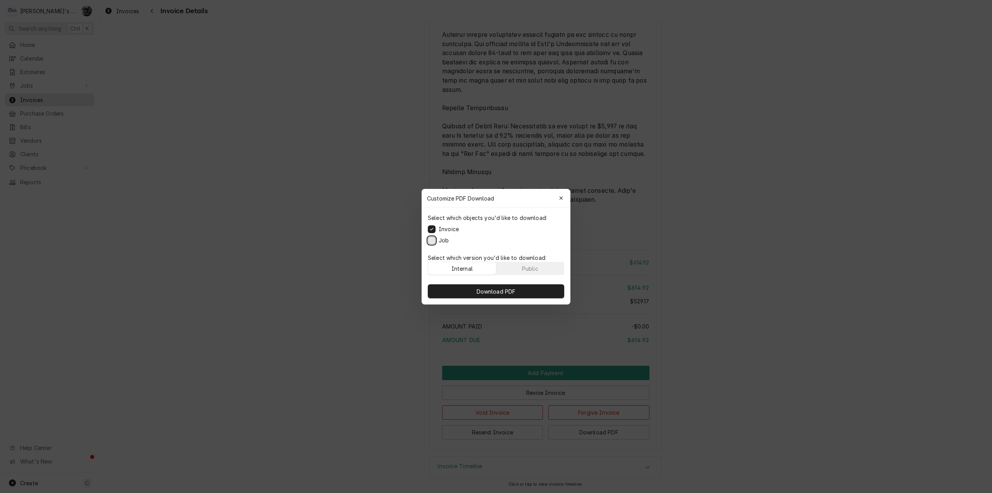
click at [433, 237] on button "Job" at bounding box center [432, 240] width 8 height 8
click at [457, 296] on button "Download PDF" at bounding box center [496, 291] width 136 height 14
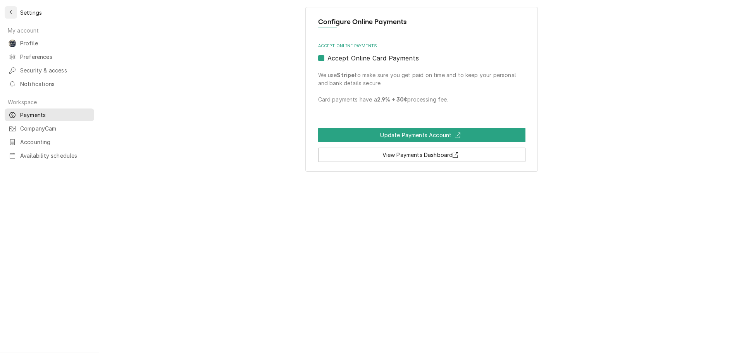
click at [10, 10] on icon "Back to previous page" at bounding box center [10, 12] width 3 height 5
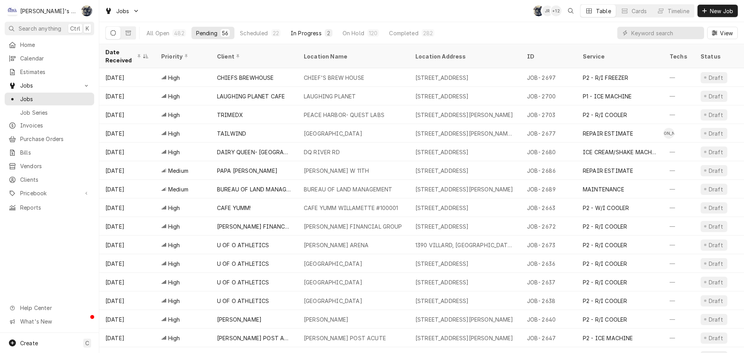
click at [326, 29] on div "2" at bounding box center [329, 33] width 8 height 8
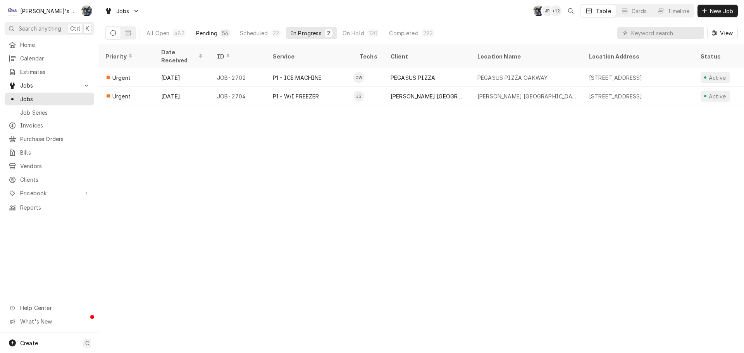
click at [217, 32] on button "Pending 56" at bounding box center [212, 33] width 43 height 12
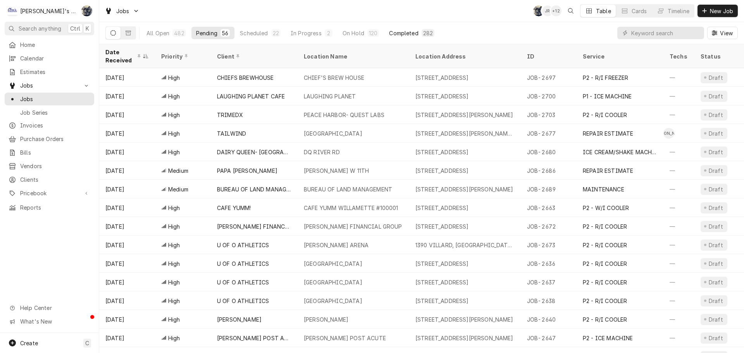
click at [410, 31] on div "Completed" at bounding box center [403, 33] width 29 height 8
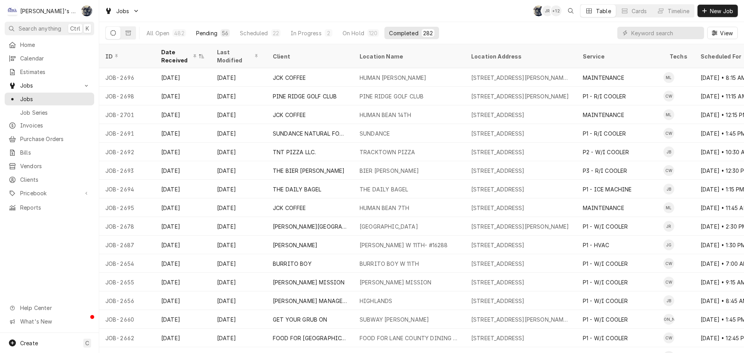
click at [219, 33] on button "Pending 56" at bounding box center [212, 33] width 43 height 12
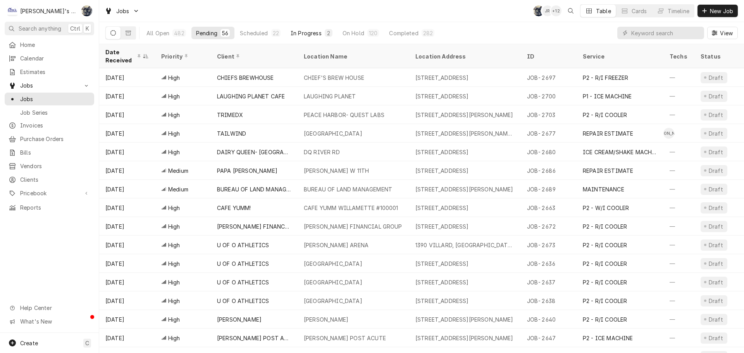
click at [303, 38] on button "In Progress 2" at bounding box center [311, 33] width 51 height 12
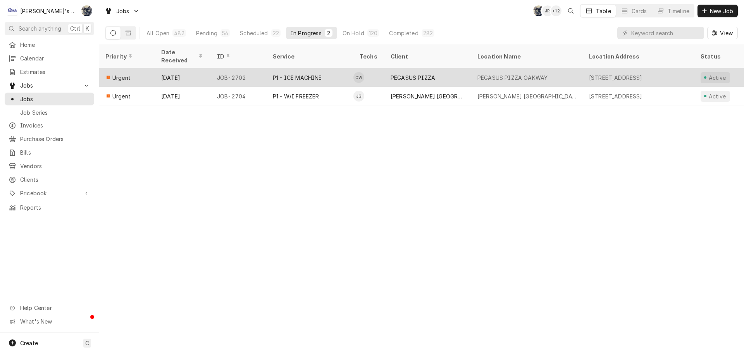
click at [300, 74] on div "P1 - ICE MACHINE" at bounding box center [297, 78] width 49 height 8
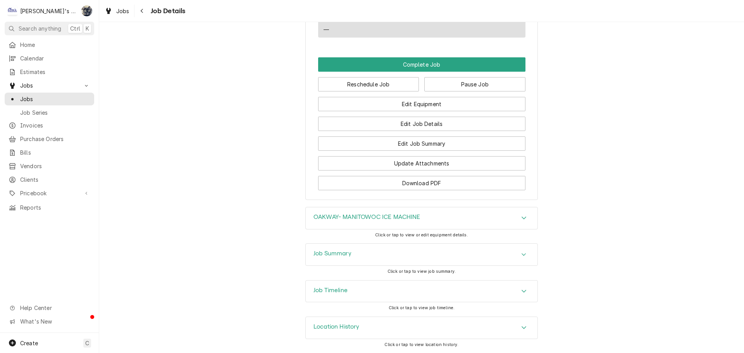
scroll to position [816, 0]
click at [109, 13] on icon "Dynamic Content Wrapper" at bounding box center [108, 11] width 5 height 6
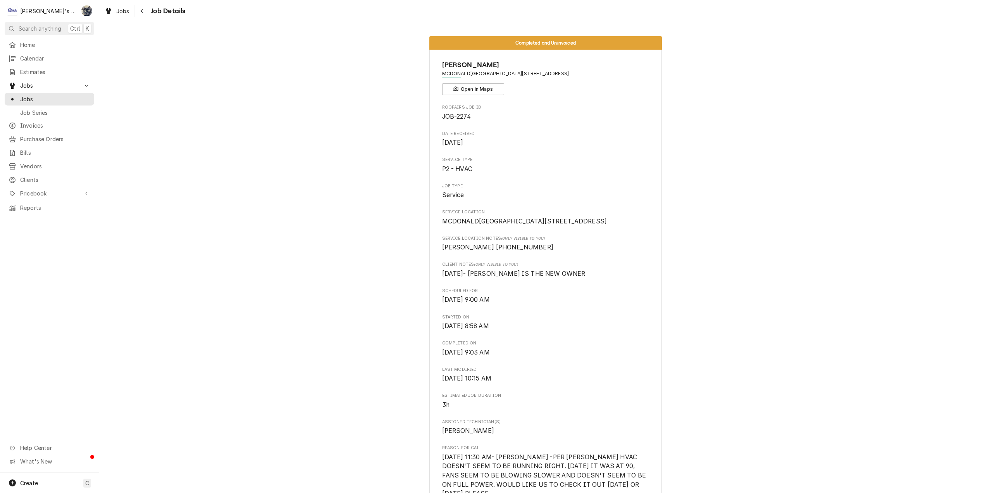
scroll to position [1744, 0]
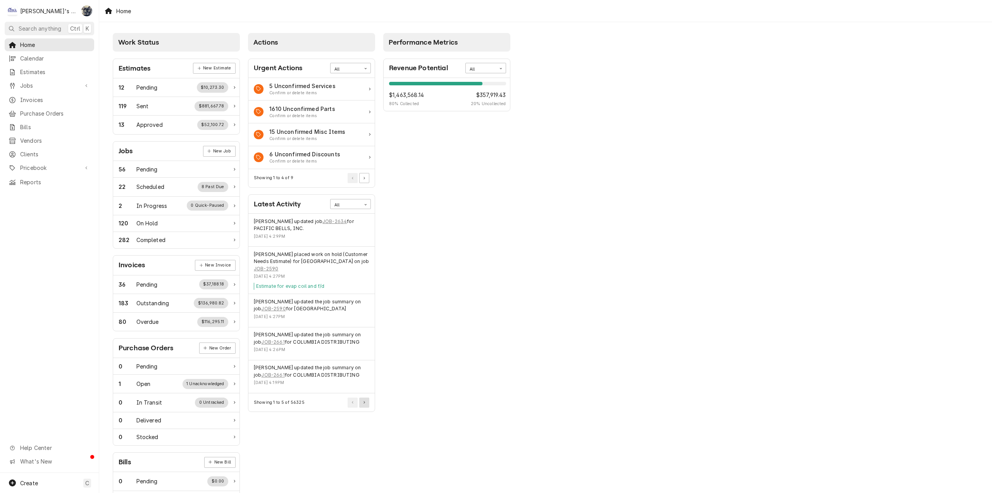
click at [367, 402] on button "Pagination Controls" at bounding box center [364, 402] width 10 height 10
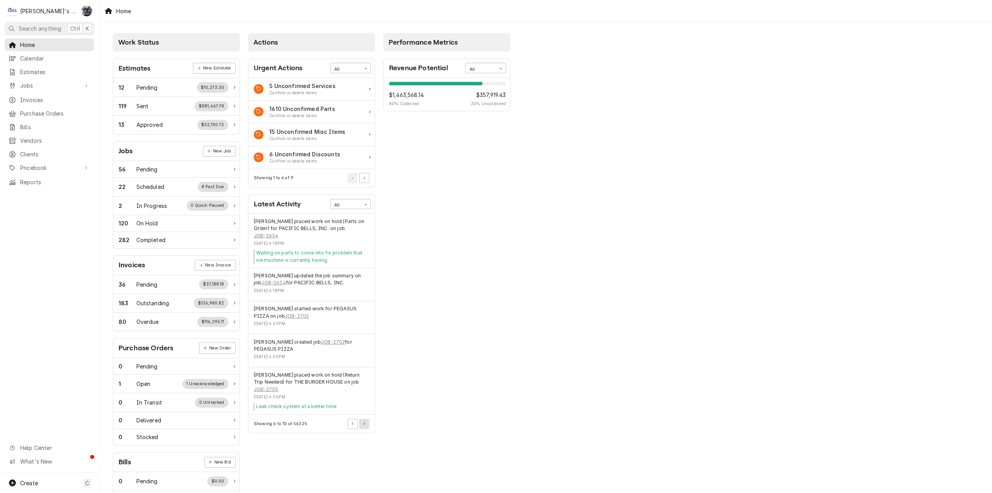
click at [364, 423] on icon "Pagination Controls" at bounding box center [365, 423] width 2 height 3
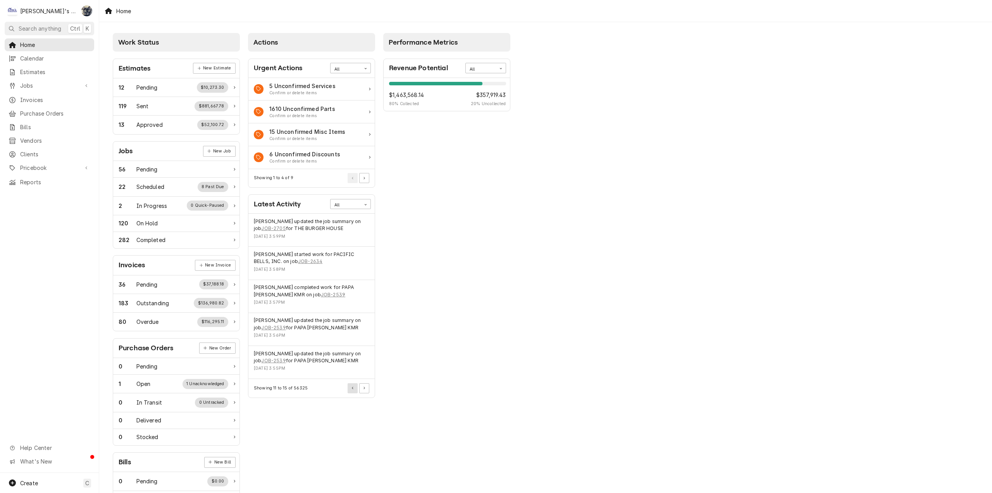
click at [351, 388] on button "Pagination Controls" at bounding box center [353, 388] width 10 height 10
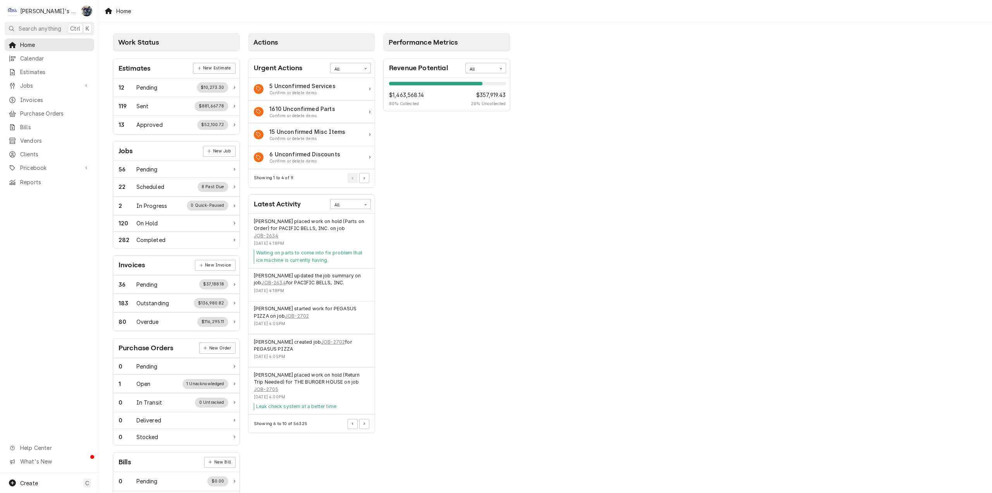
click at [505, 351] on div "Performance Metrics Revenue Potential All 80% $1,463,568.14 80 % Collected $357…" at bounding box center [447, 280] width 135 height 503
